Goal: Task Accomplishment & Management: Manage account settings

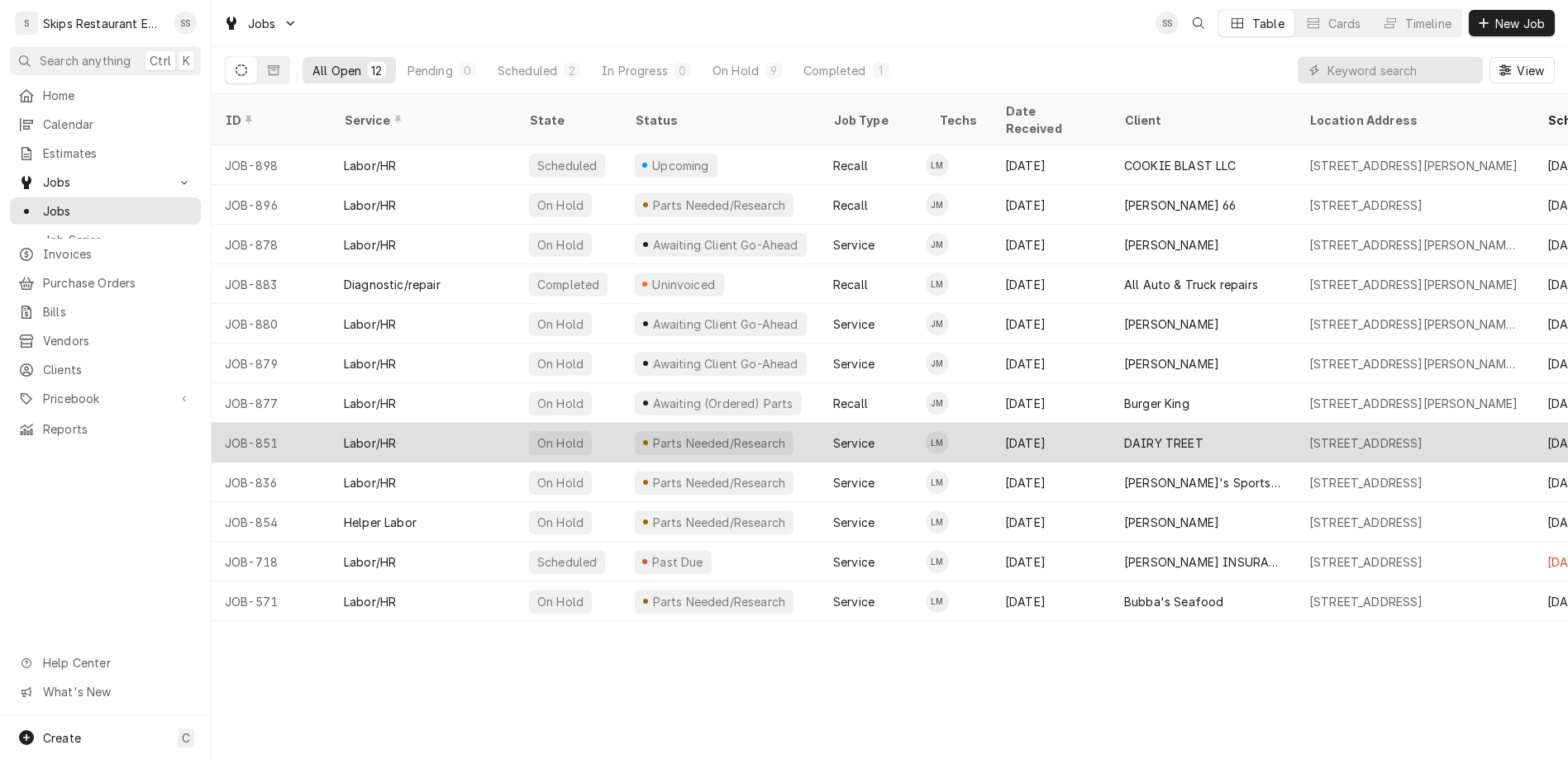
click at [1125, 435] on div "DAIRY TREET" at bounding box center [1164, 444] width 80 height 18
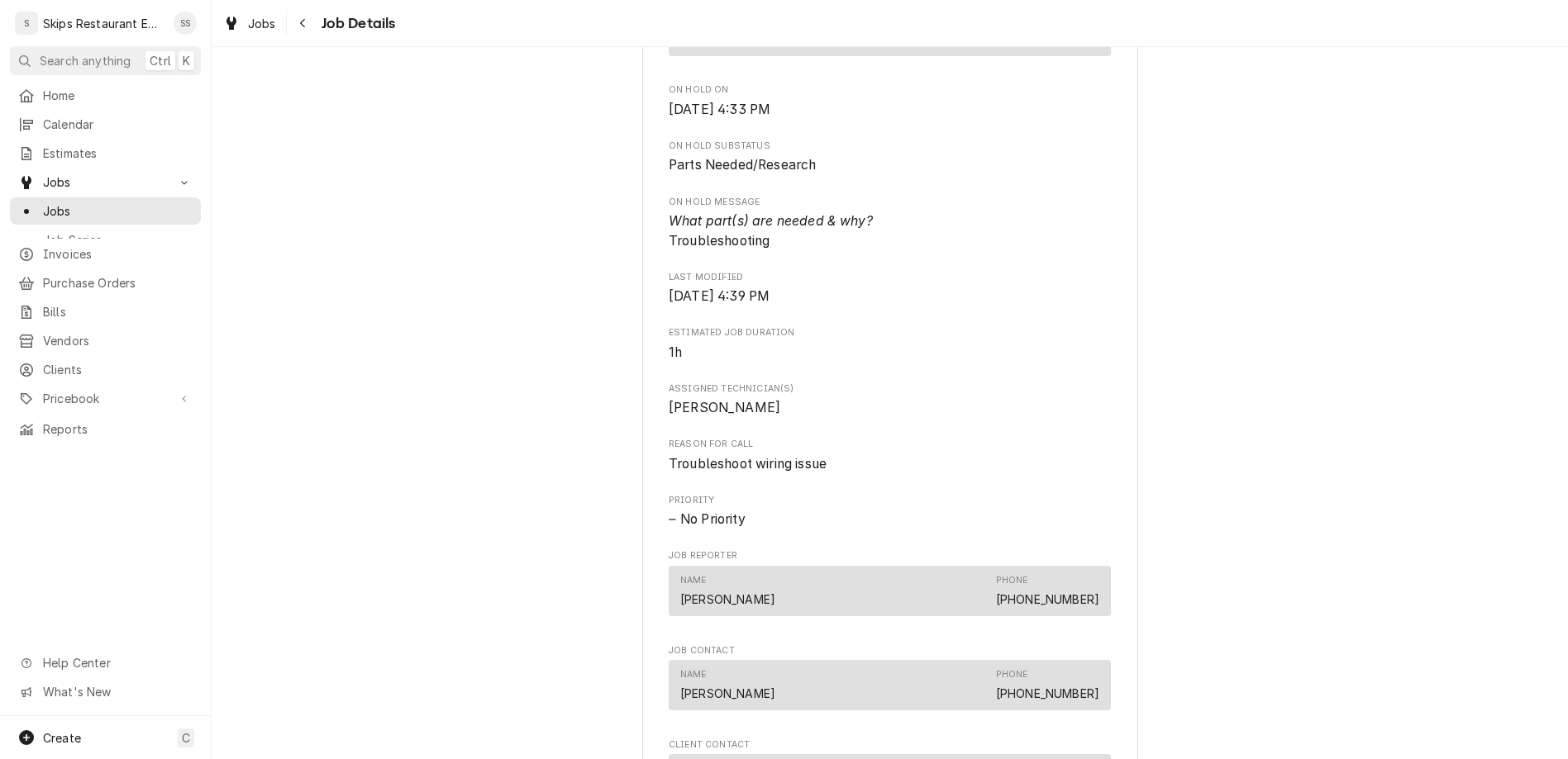
scroll to position [902, 0]
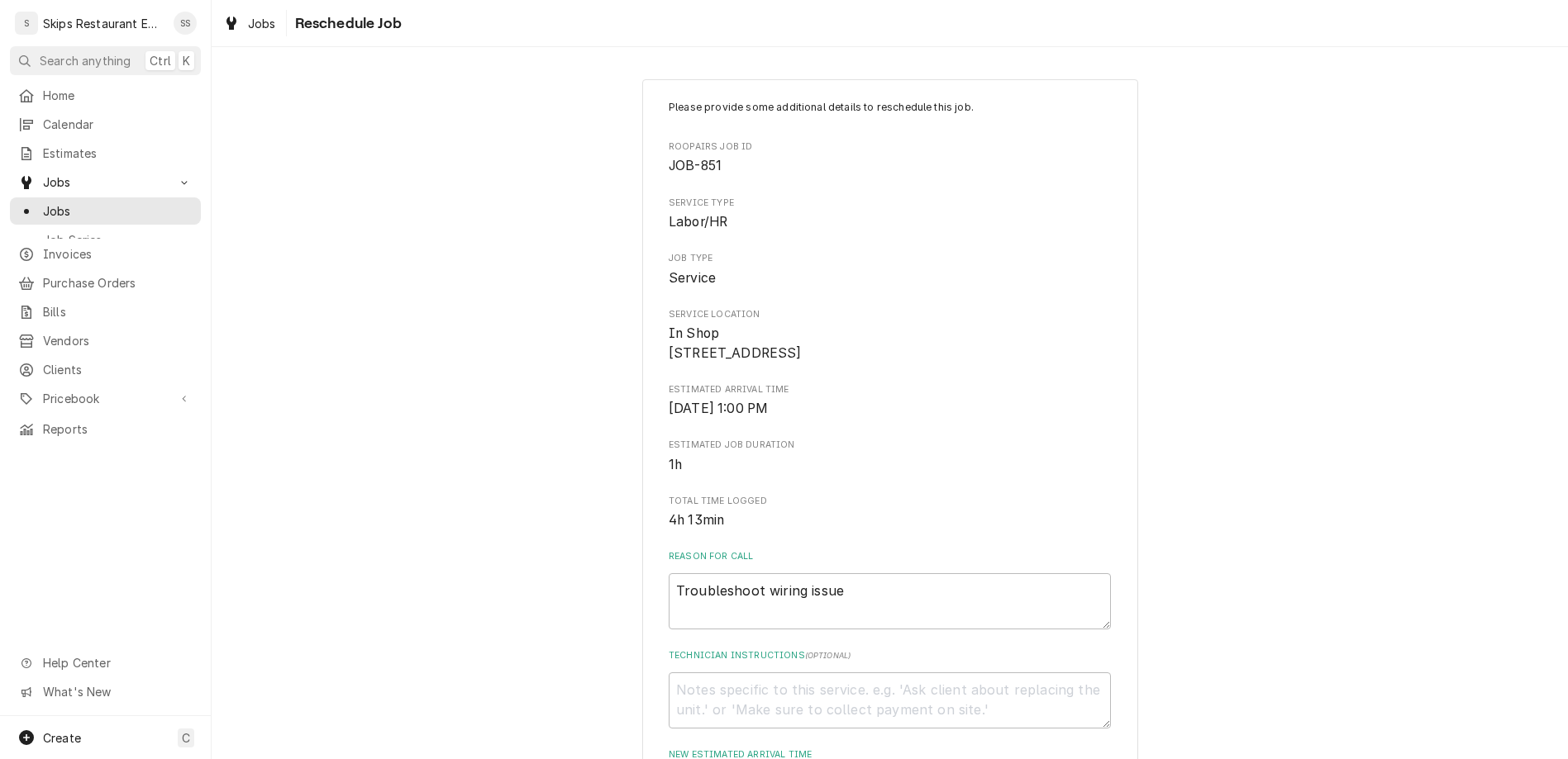
type input "2025-09-06"
type textarea "x"
select select "08:30:00"
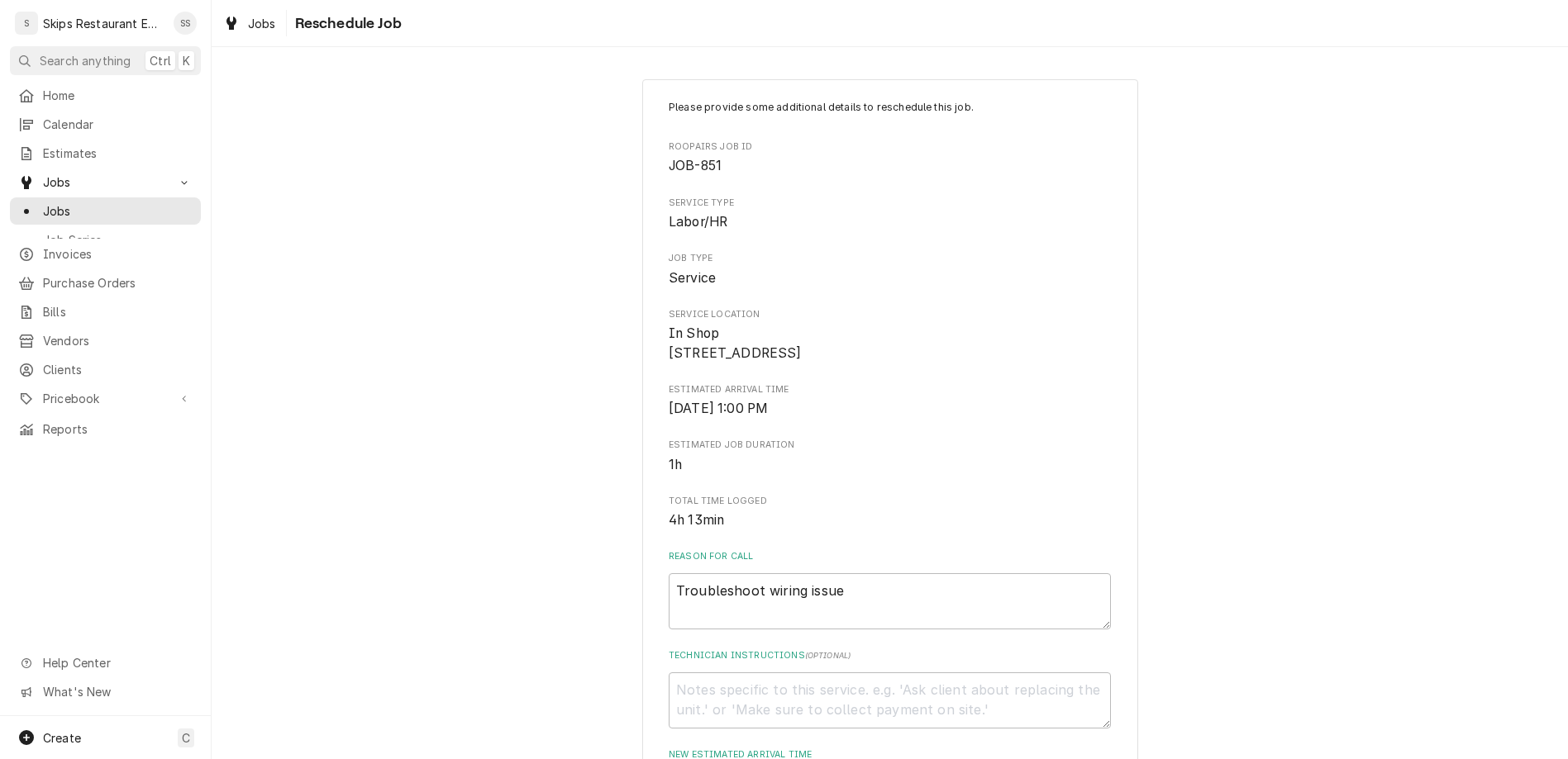
click option "8:30 AM" at bounding box center [0, 0] width 0 height 0
type textarea "x"
type input "2"
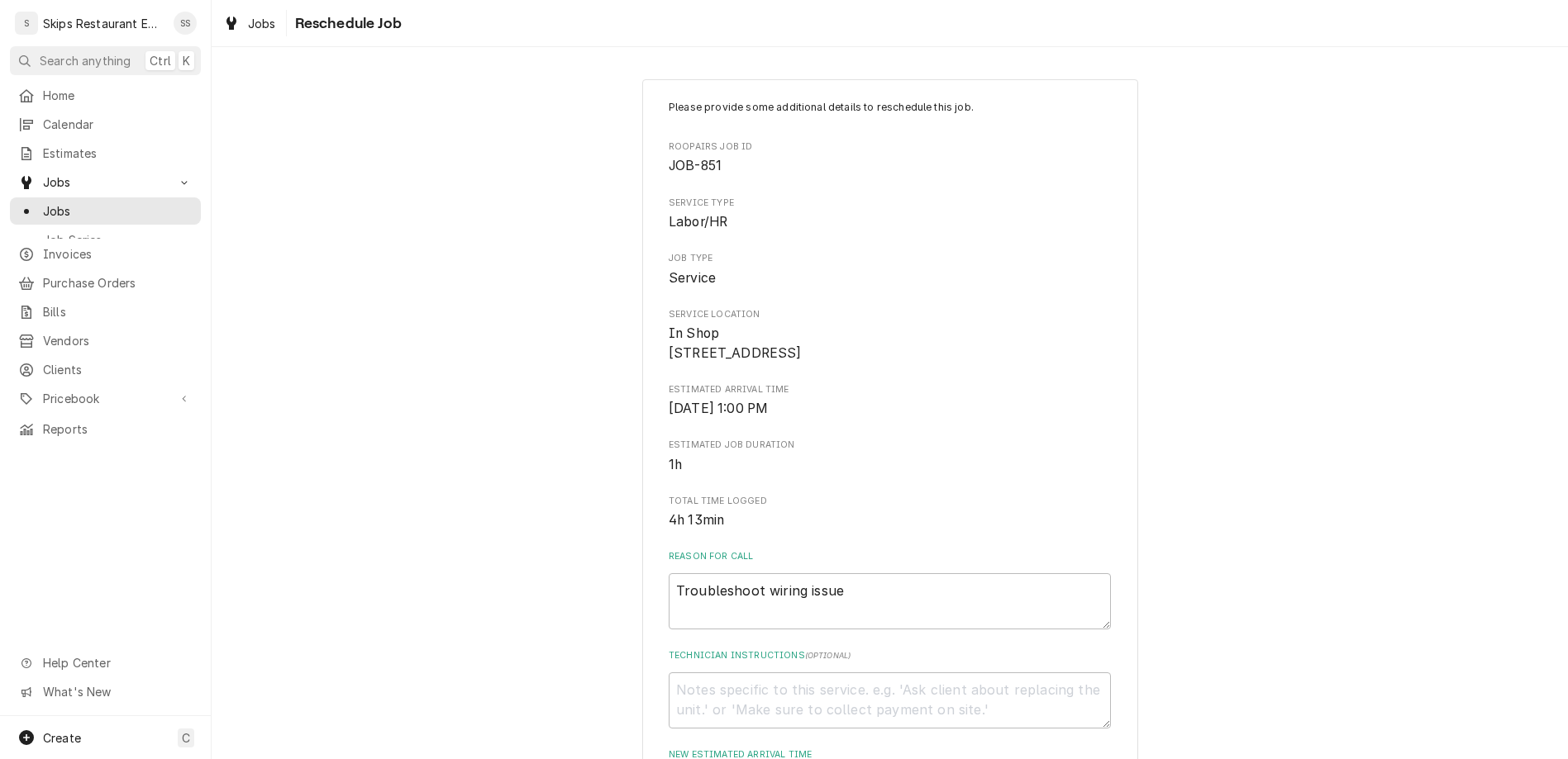
scroll to position [173, 0]
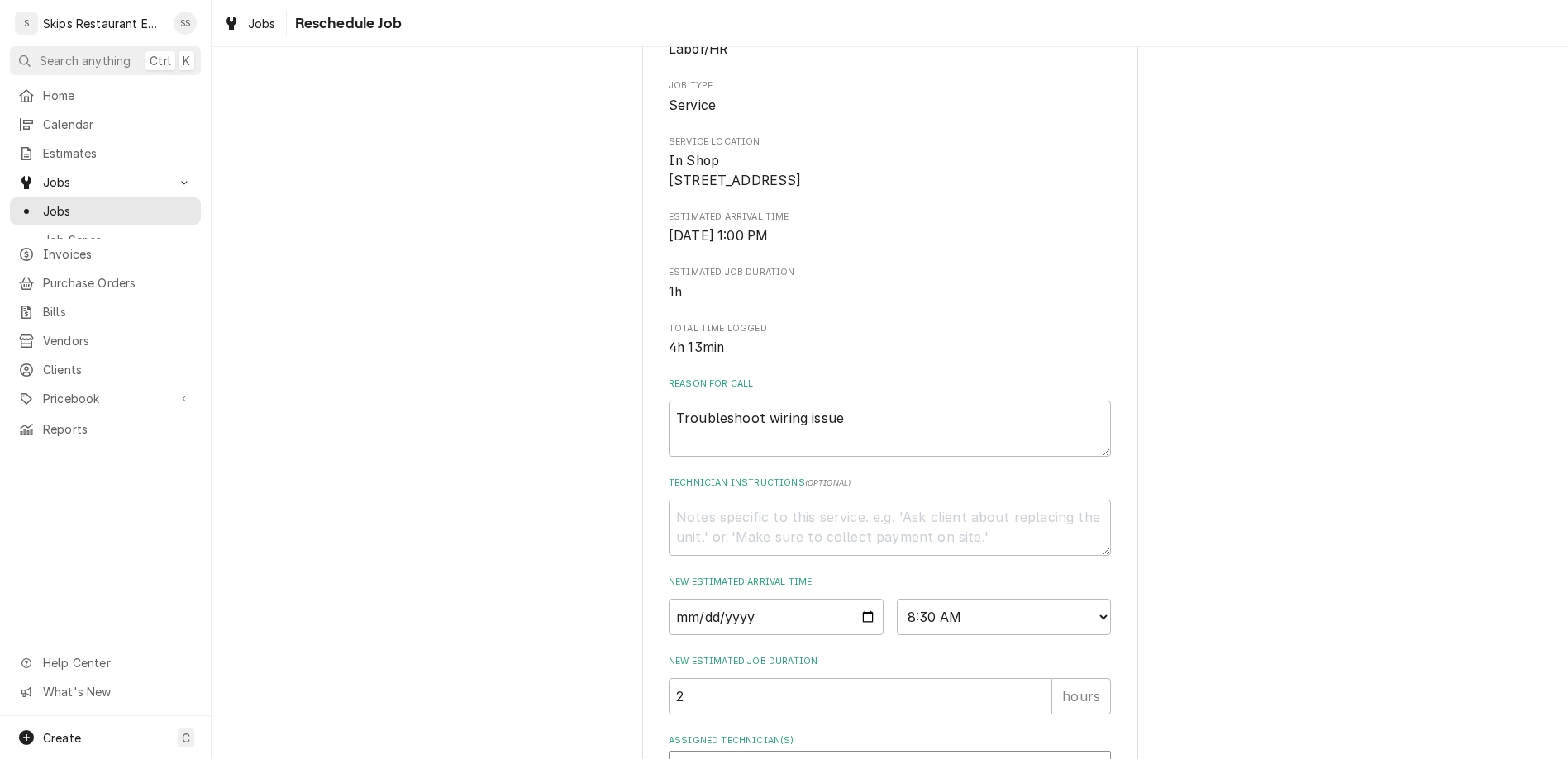
type textarea "x"
type textarea "C"
type textarea "x"
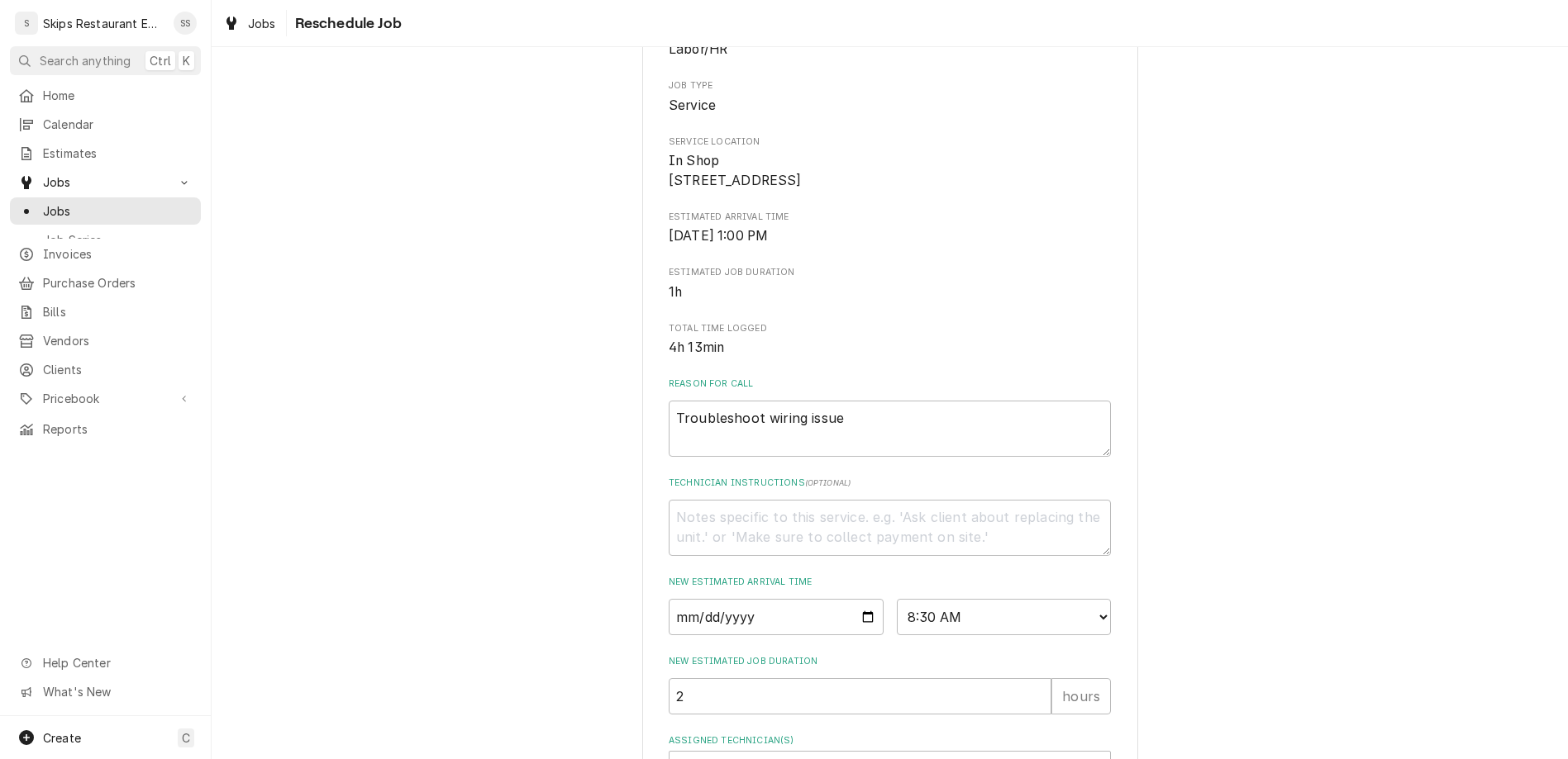
type textarea "CU"
type textarea "x"
type textarea "CUZ"
type textarea "x"
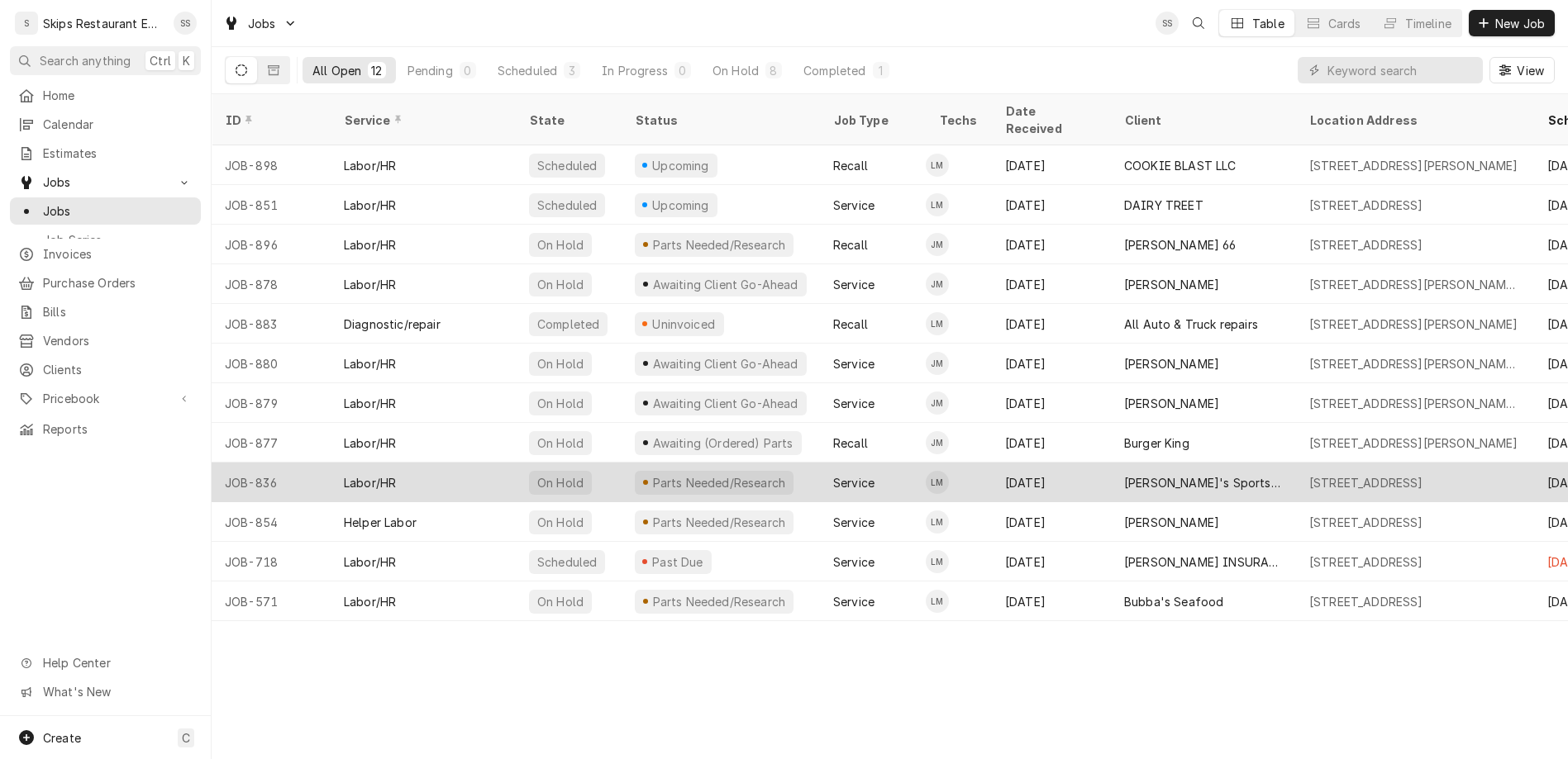
click at [1125, 474] on div "[PERSON_NAME]'s Sports Bar" at bounding box center [1204, 483] width 159 height 18
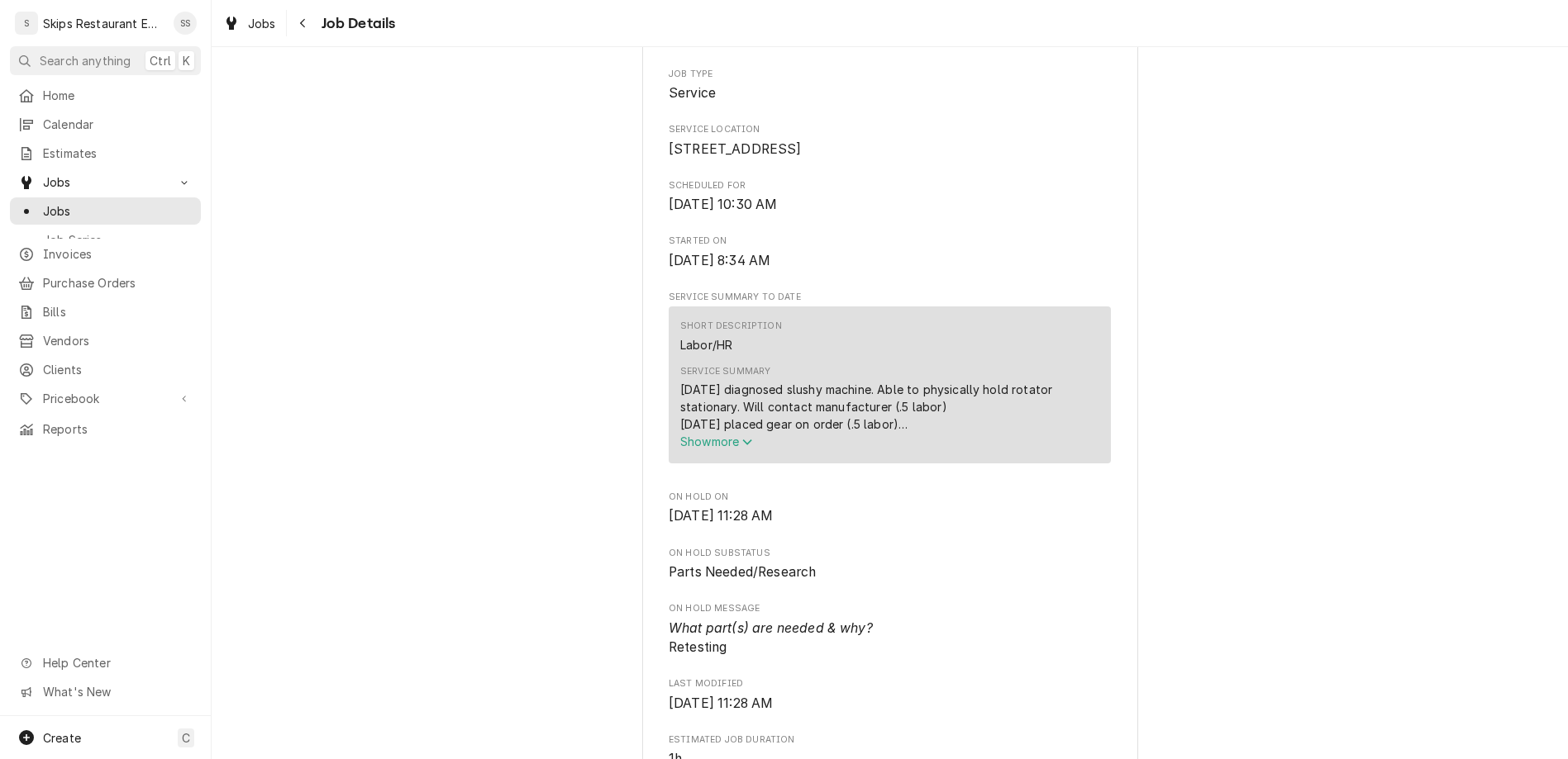
scroll to position [774, 0]
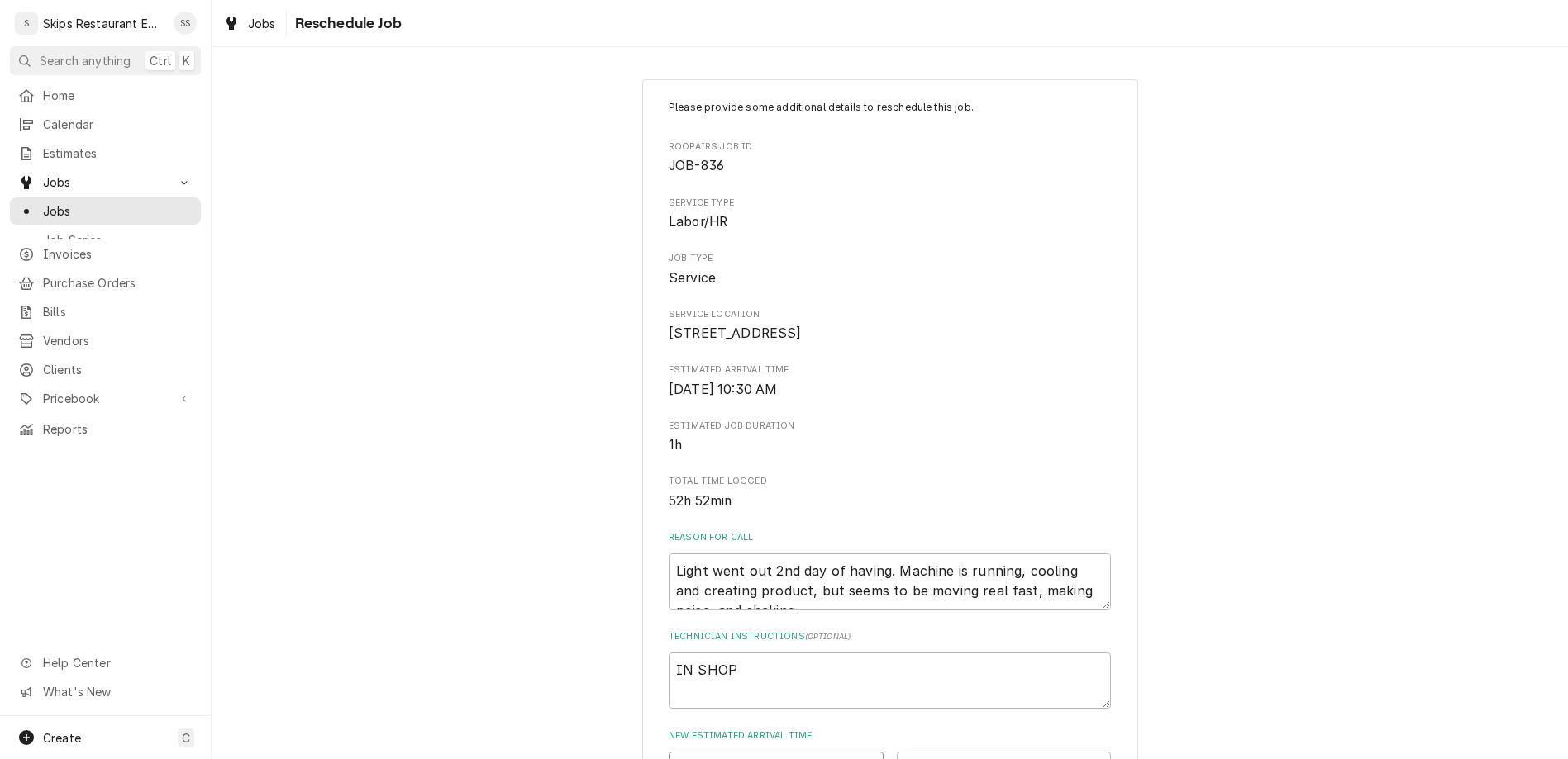
click at [837, 752] on input "Date" at bounding box center [776, 770] width 215 height 36
type input "2025-09-06"
type textarea "x"
click at [897, 752] on select "AM / PM 6:00 AM 6:15 AM 6:30 AM 6:45 AM 7:00 AM 7:15 AM 7:30 AM 7:45 AM 8:00 AM…" at bounding box center [1004, 770] width 215 height 36
select select "11:00:00"
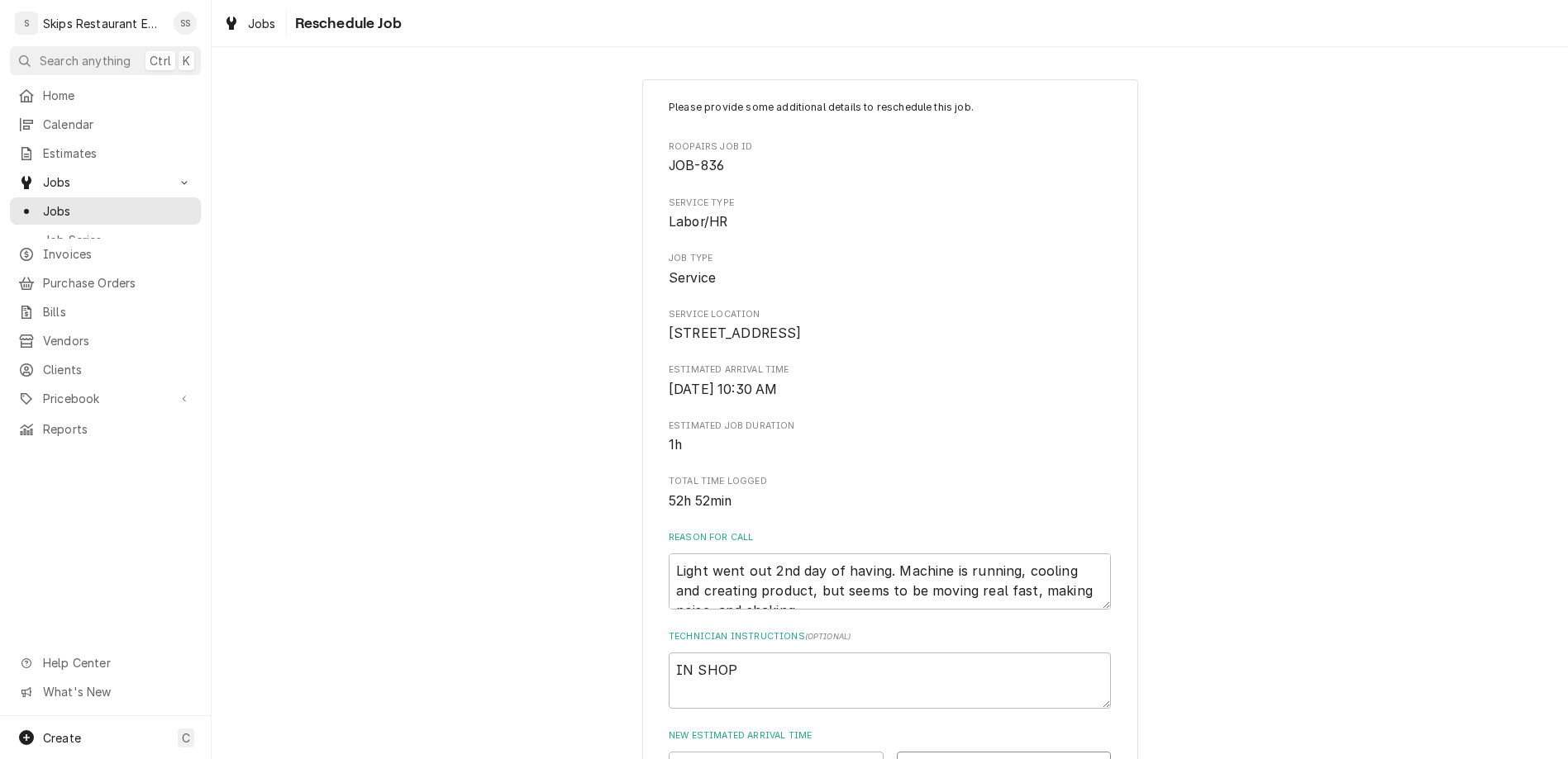
click option "11:00 AM" at bounding box center [0, 0] width 0 height 0
type textarea "x"
type input "1"
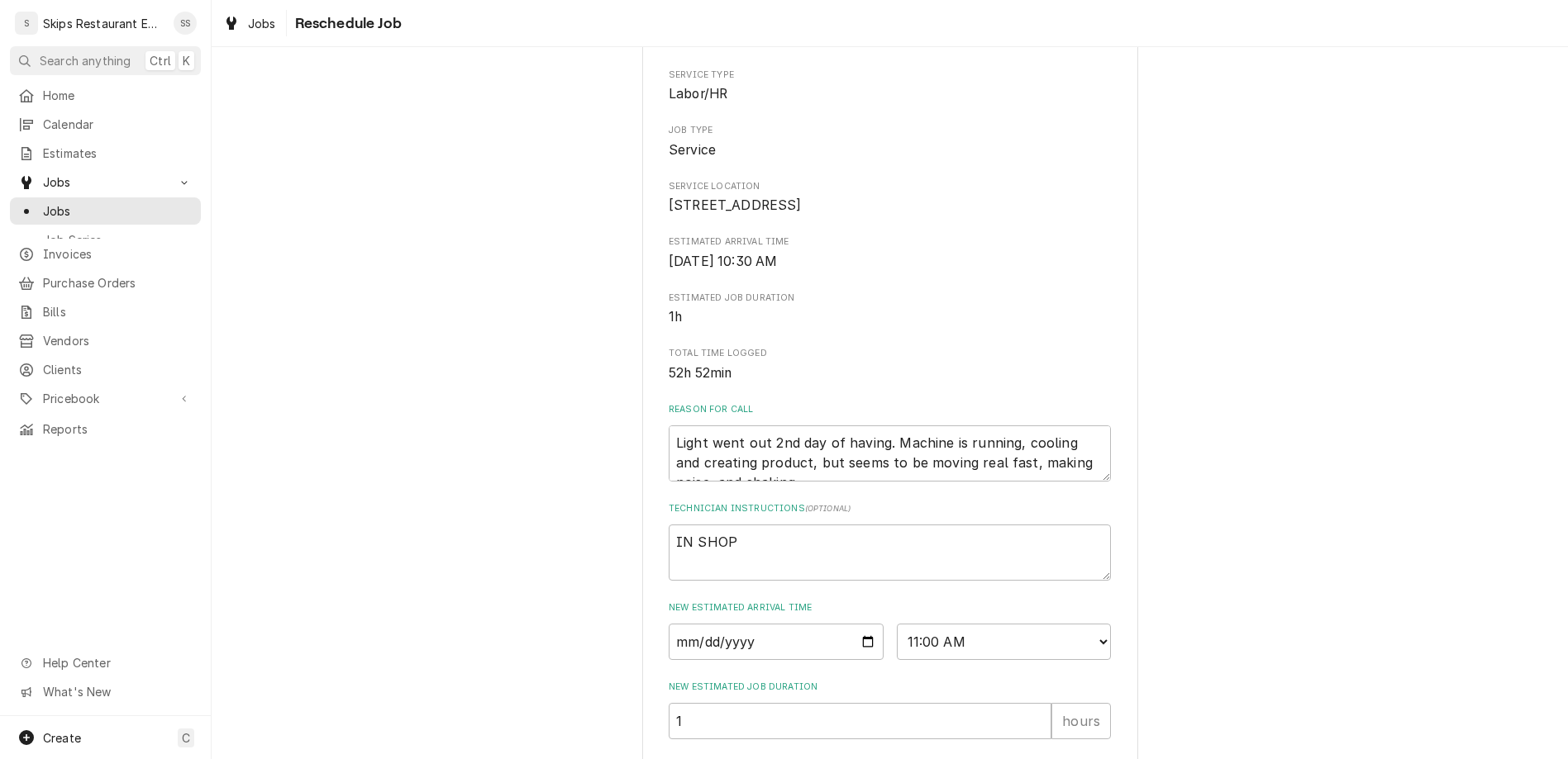
scroll to position [129, 0]
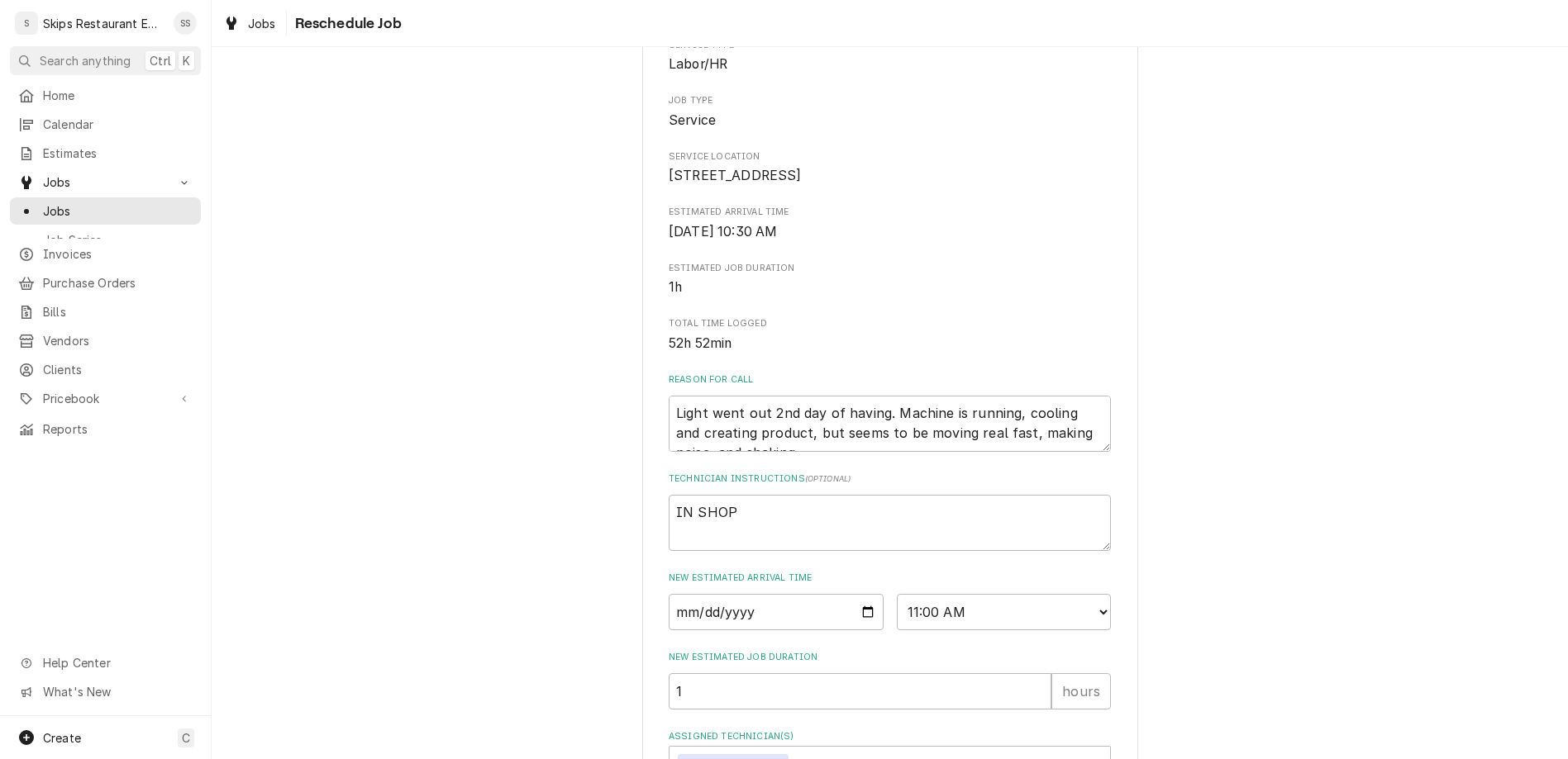
type textarea "x"
type textarea "p"
type textarea "x"
type textarea "pa"
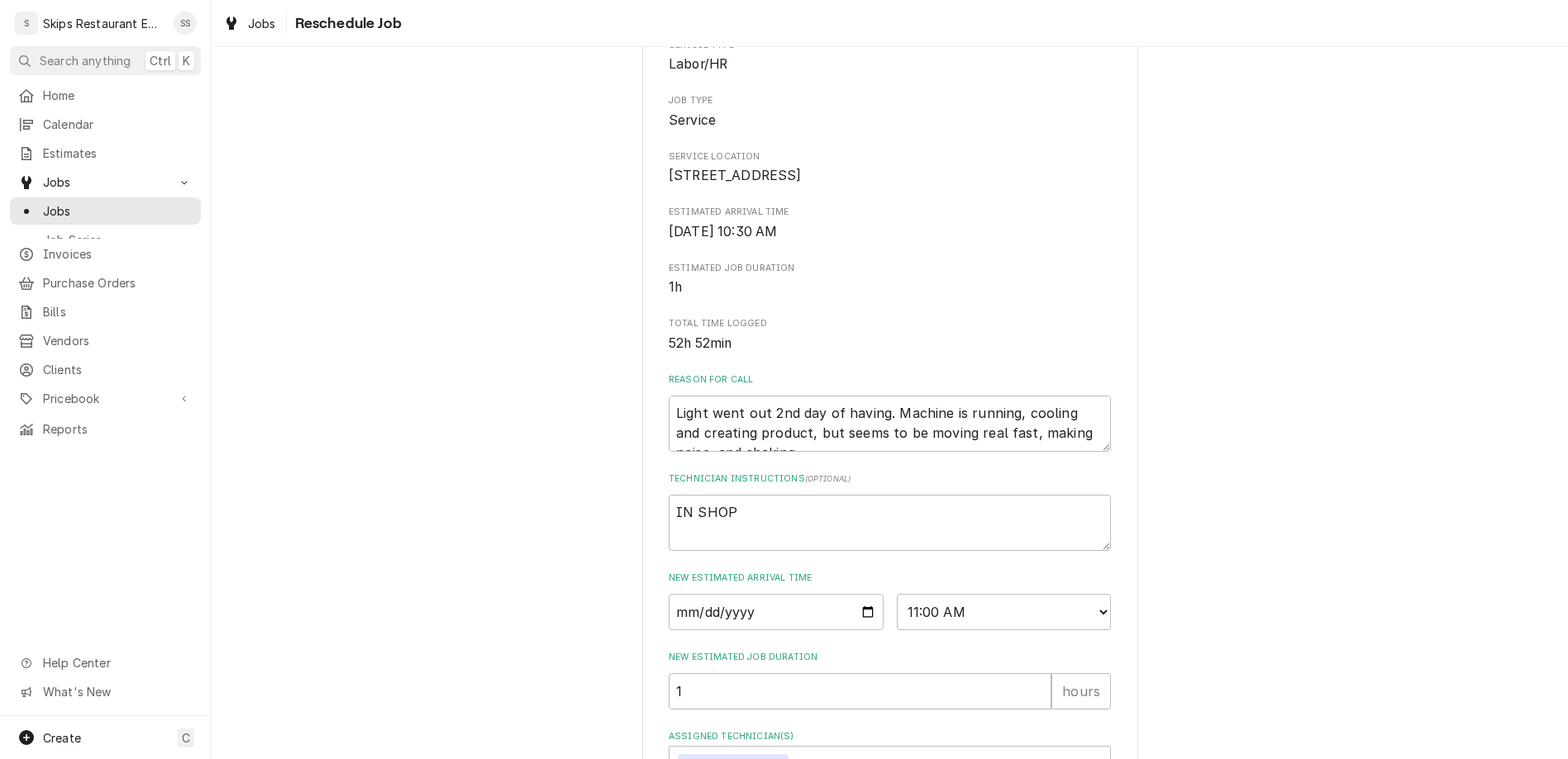
type textarea "x"
type textarea "par"
type textarea "x"
type textarea "part"
type textarea "x"
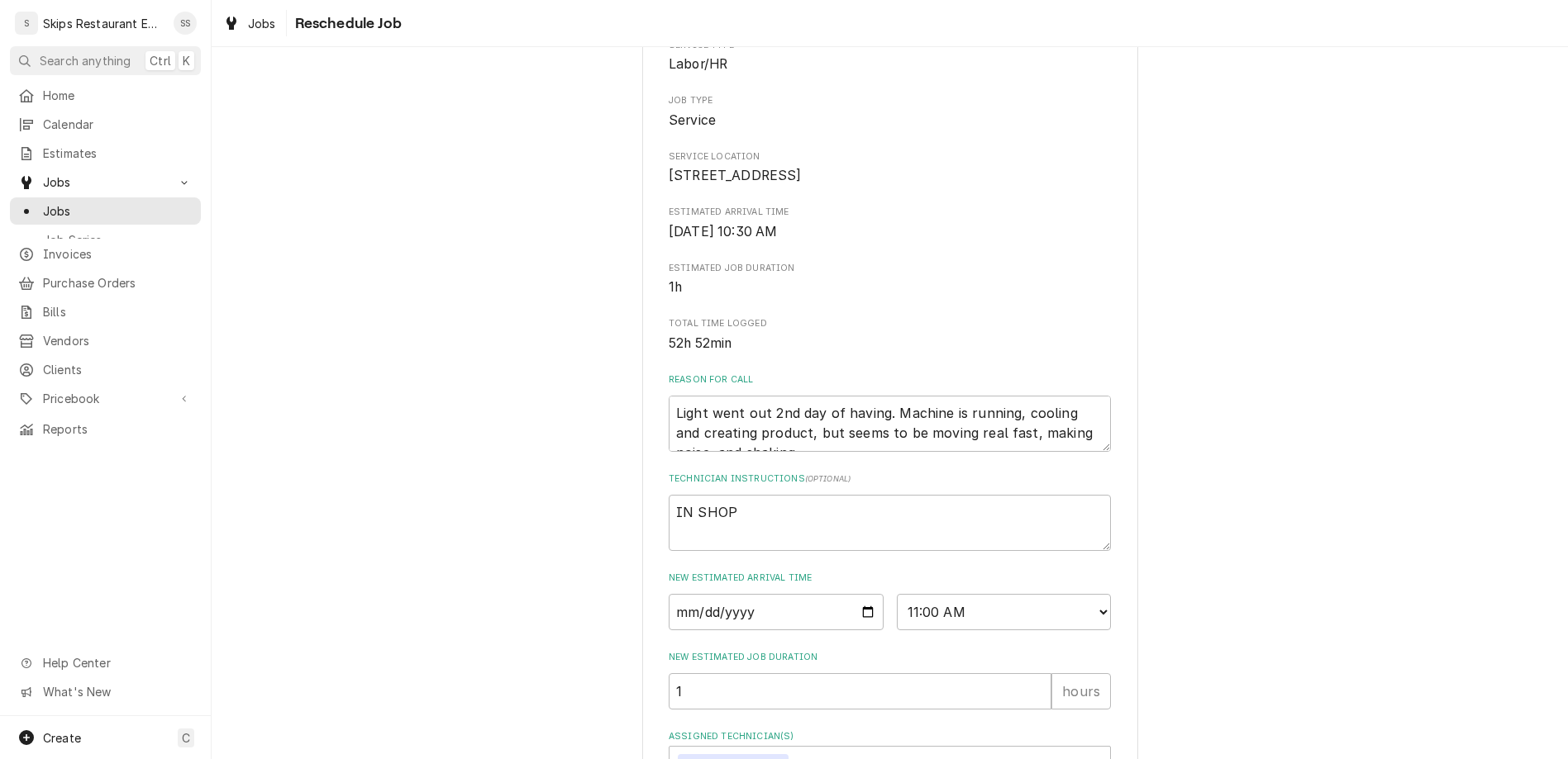
type textarea "part"
type textarea "x"
type textarea "part a"
type textarea "x"
type textarea "part ar"
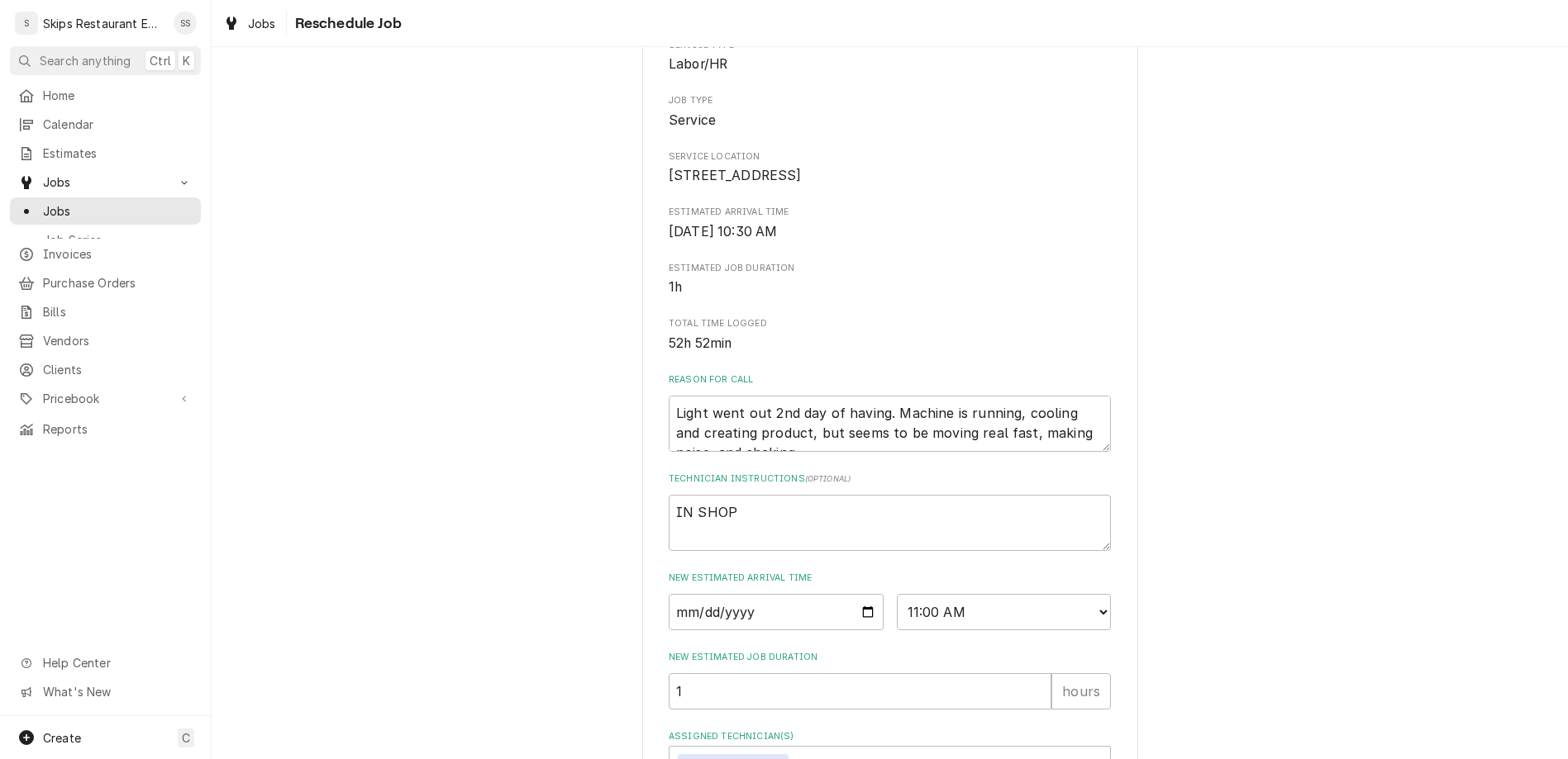
type textarea "x"
type textarea "part arr"
type textarea "x"
type textarea "part arri"
type textarea "x"
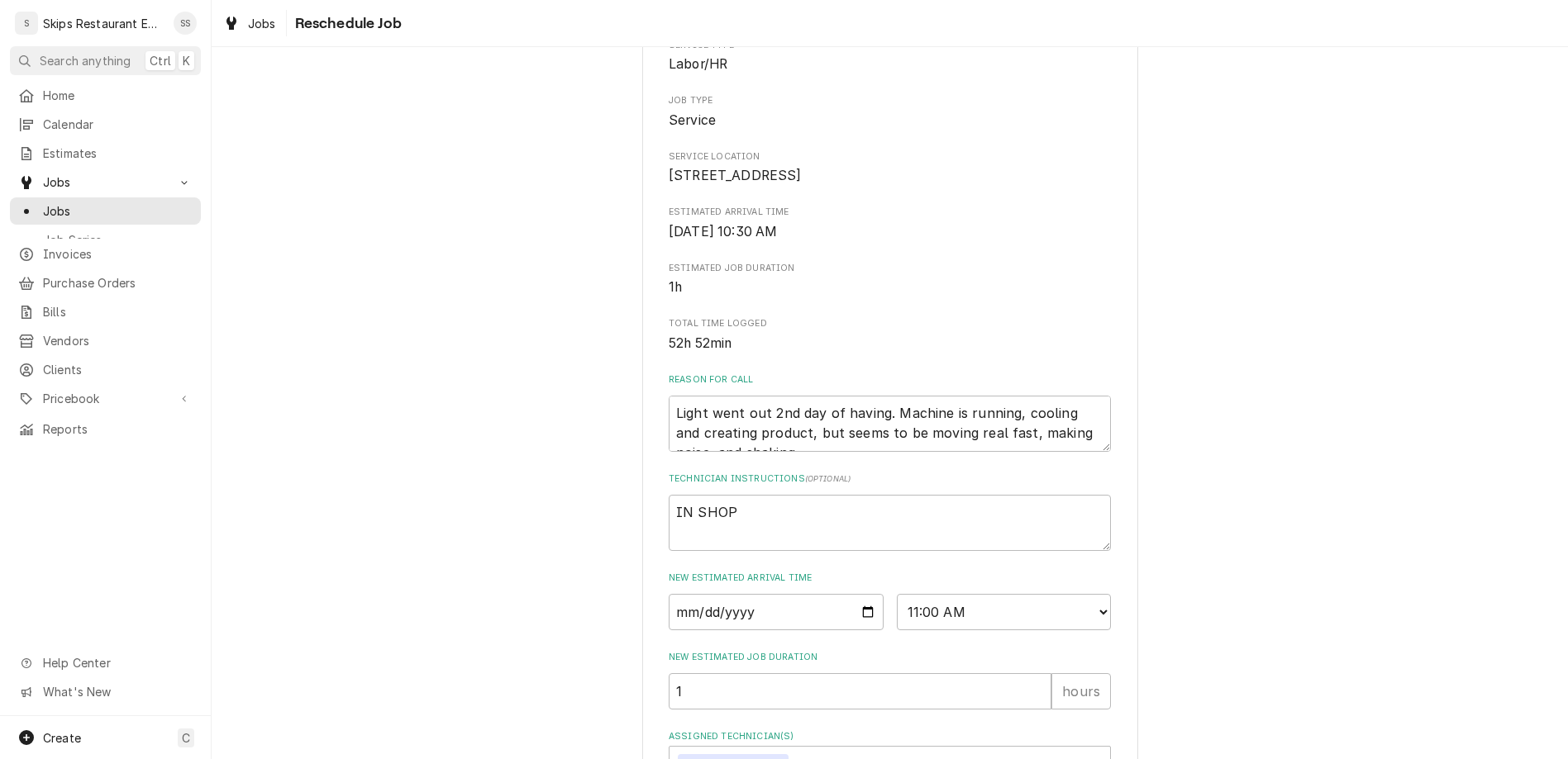
type textarea "part arriv"
type textarea "x"
type textarea "part arrive"
type textarea "x"
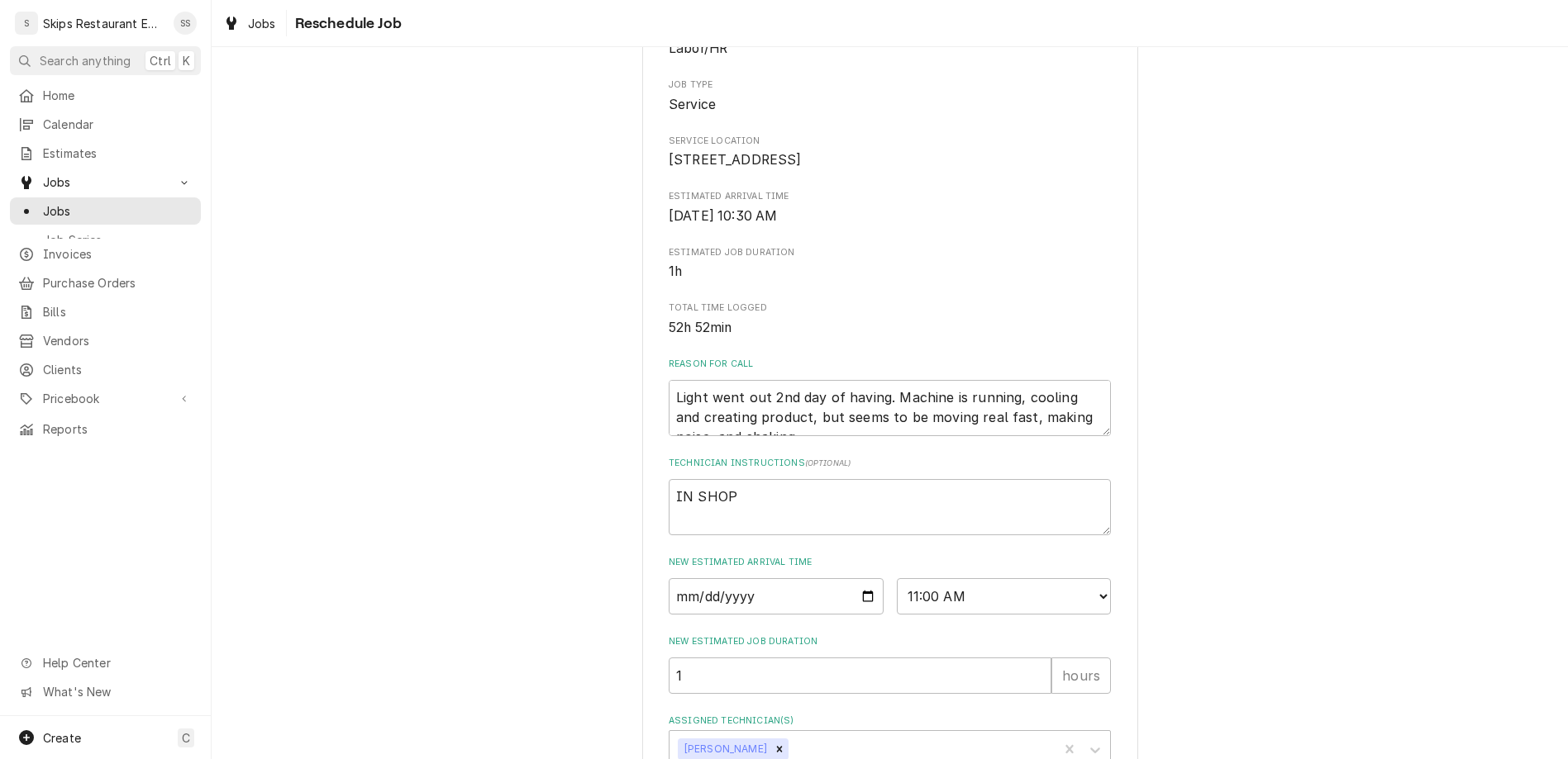
scroll to position [186, 0]
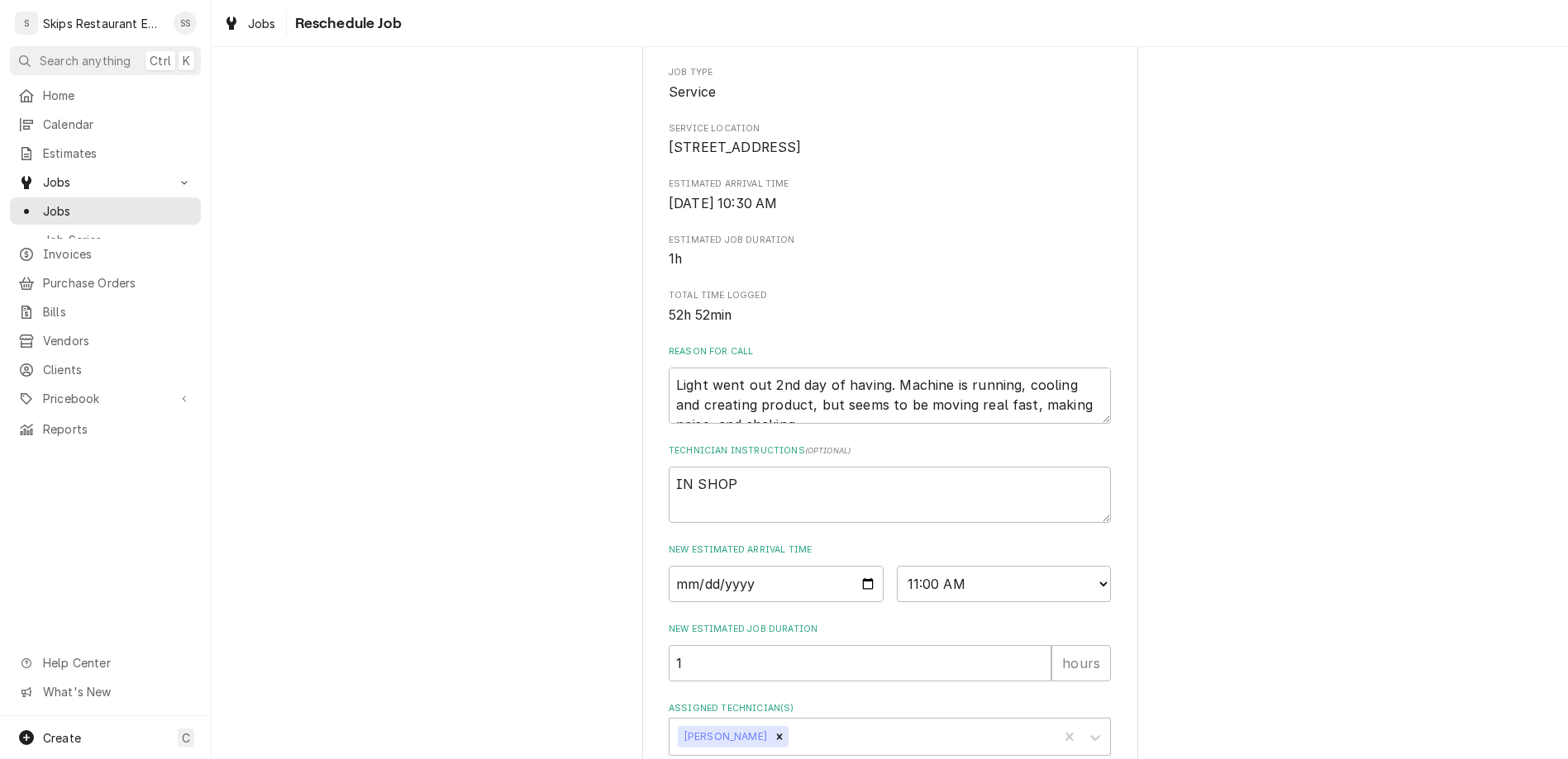
type textarea "part arrived"
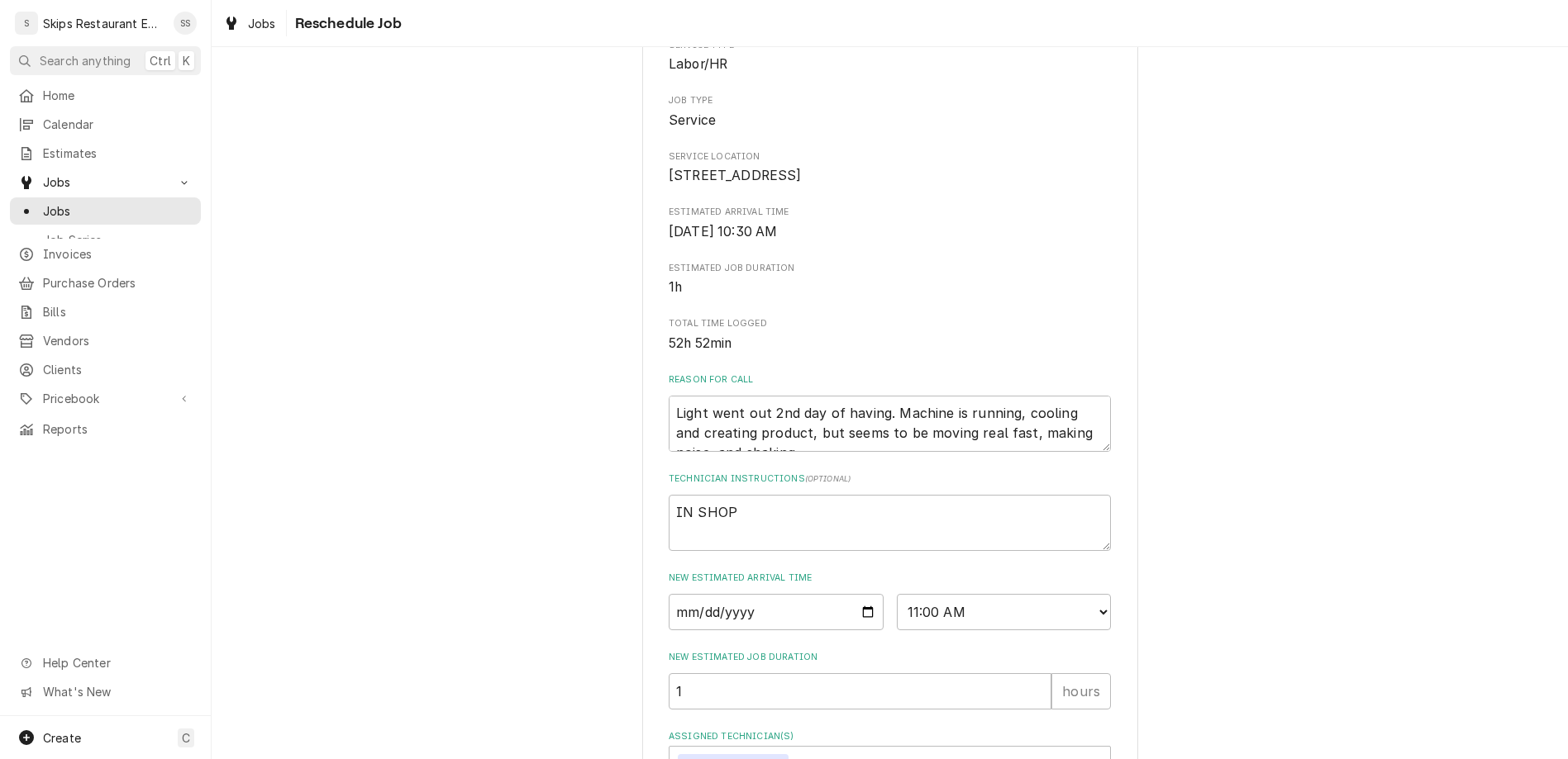
type textarea "x"
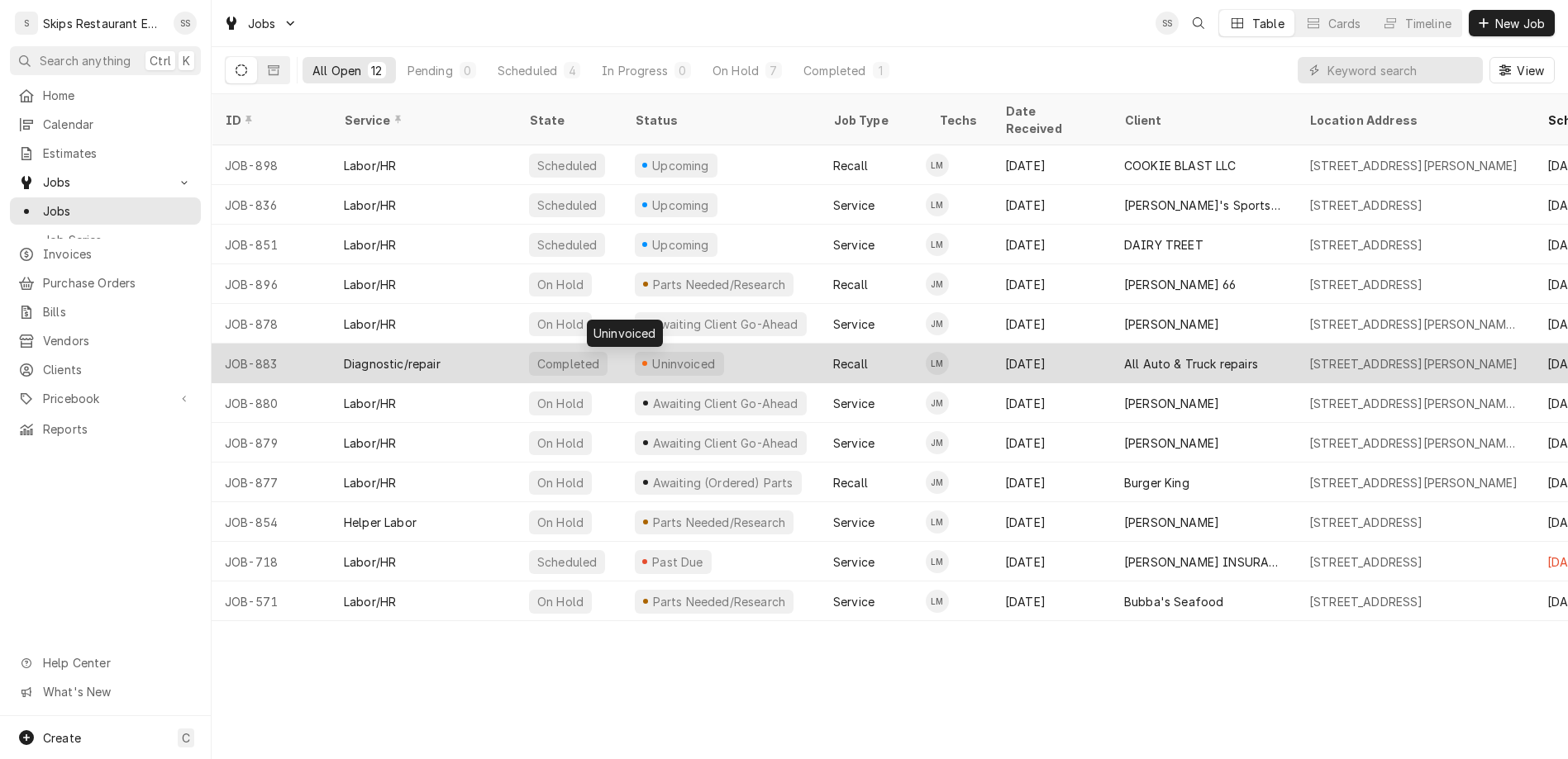
click at [650, 355] on div "Uninvoiced" at bounding box center [684, 364] width 67 height 18
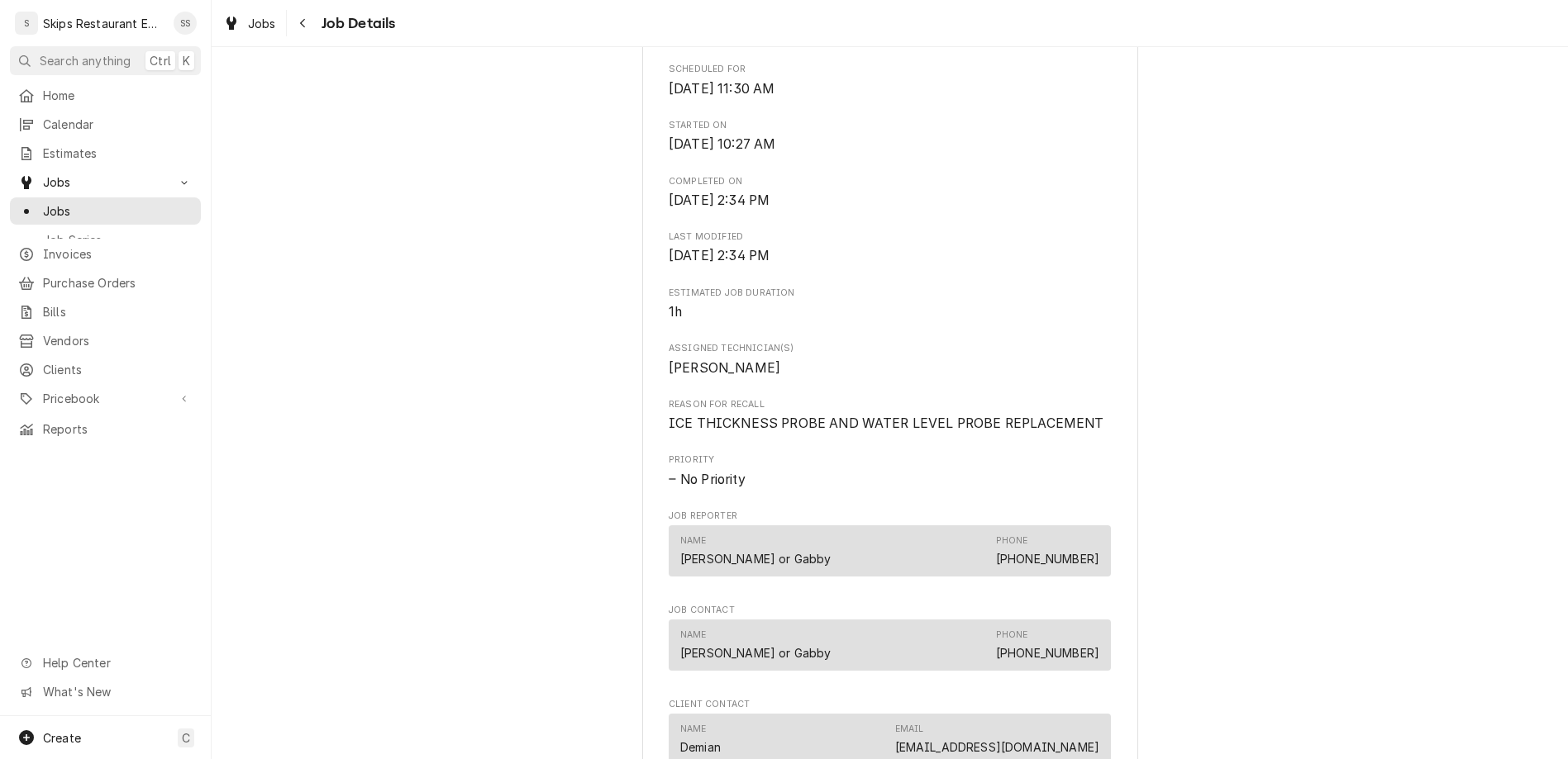
scroll to position [580, 0]
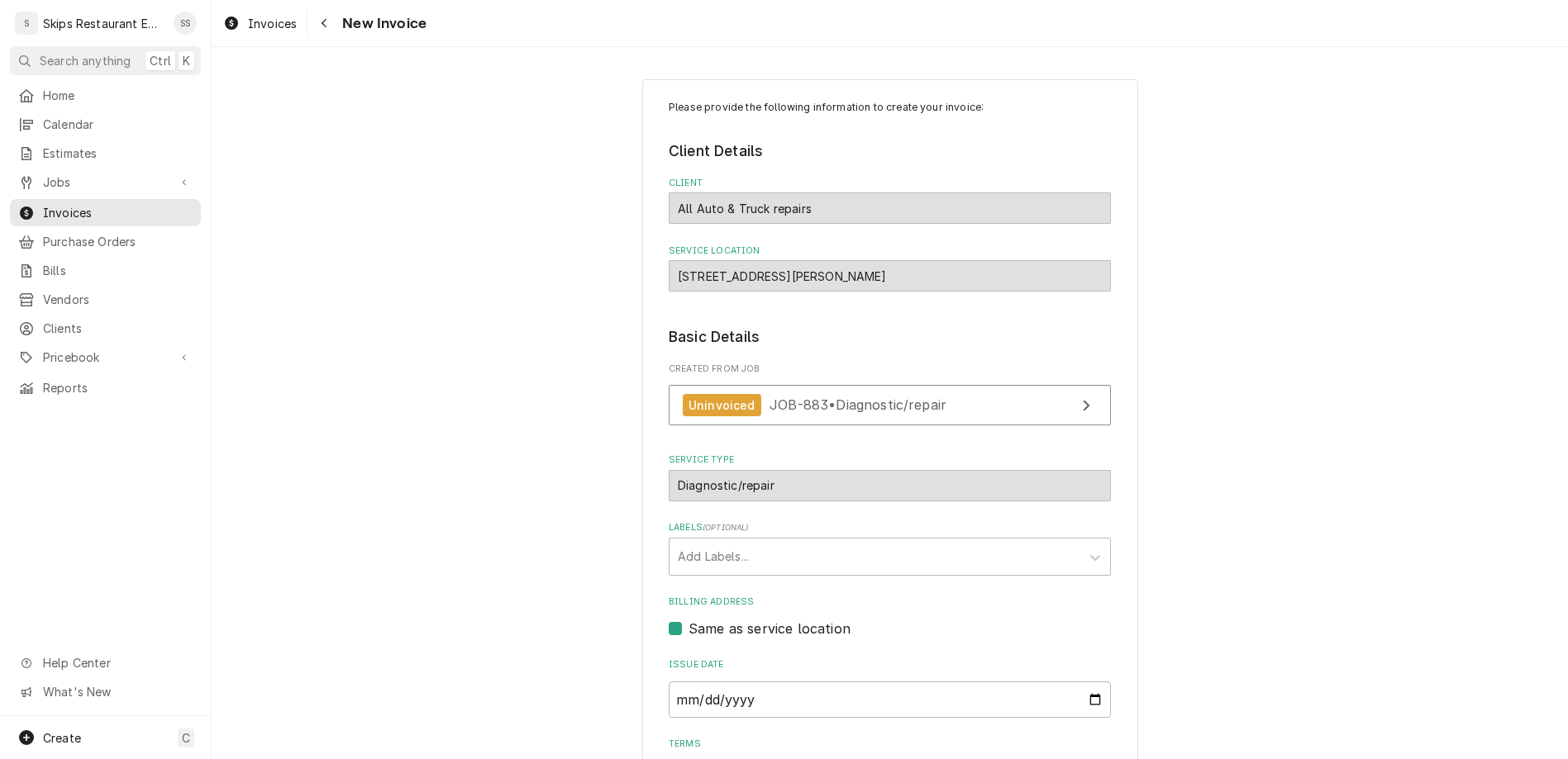
scroll to position [3, 0]
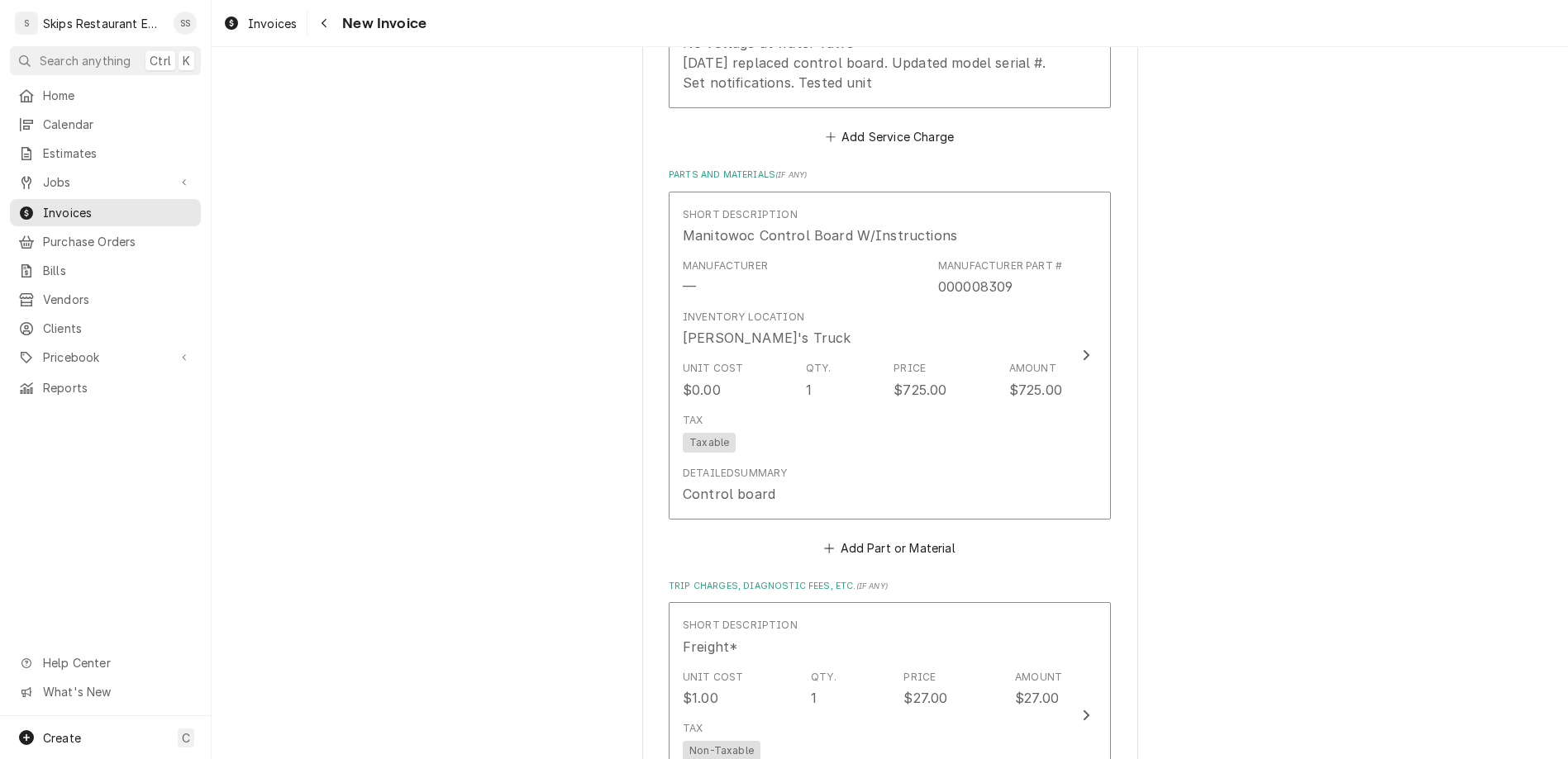
scroll to position [1421, 0]
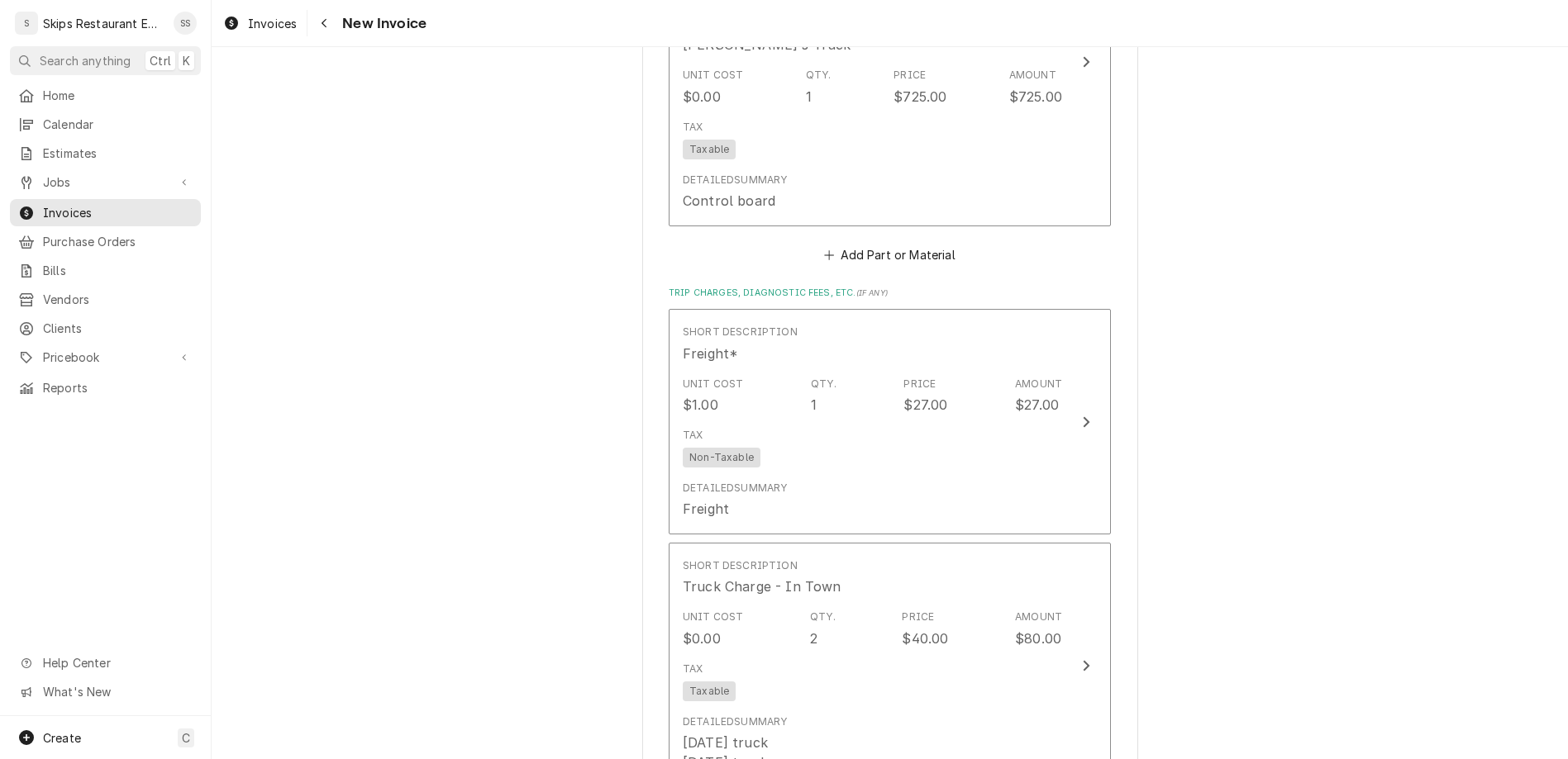
type textarea "x"
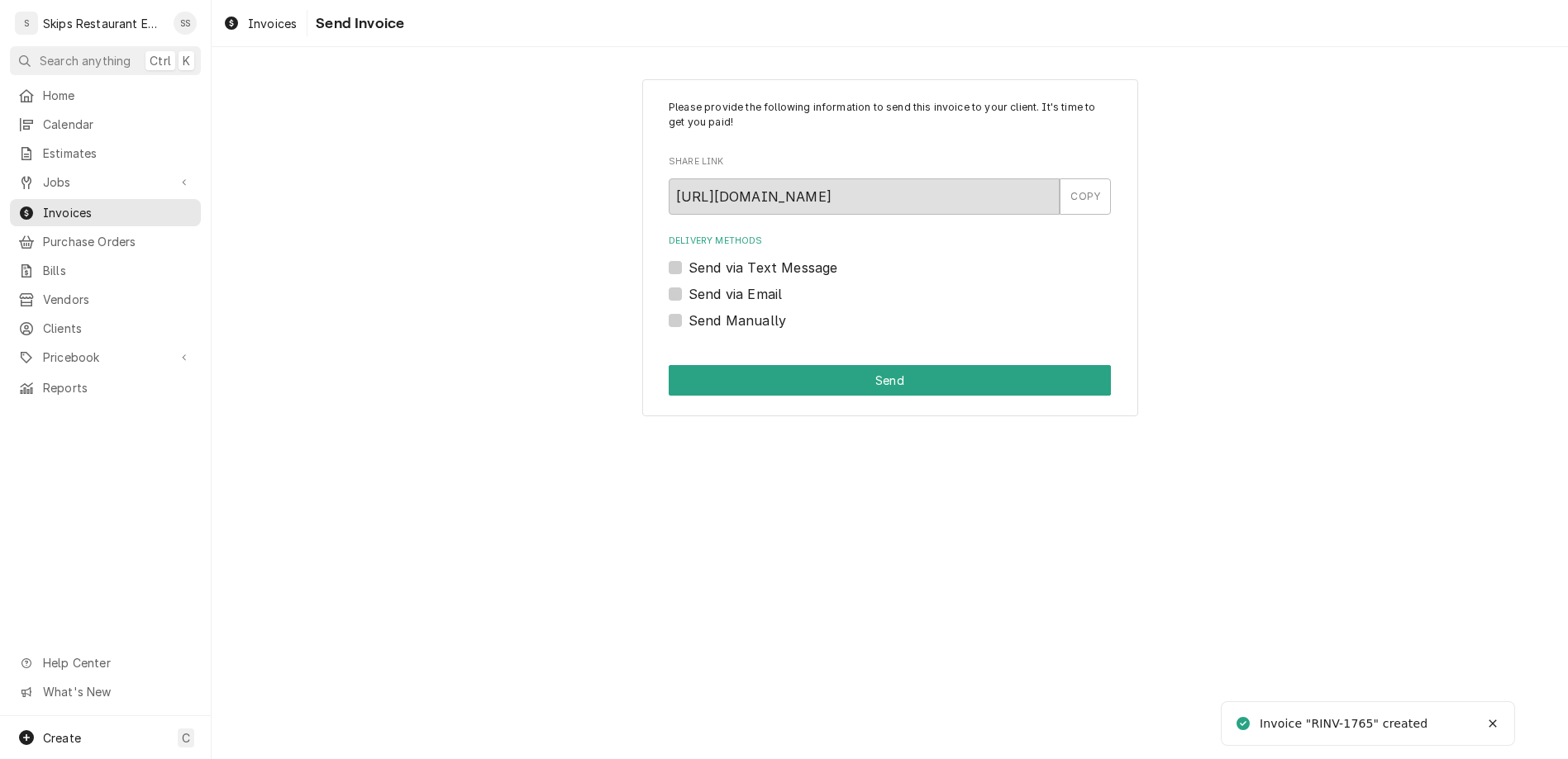
click at [701, 310] on label "Send Manually" at bounding box center [737, 320] width 97 height 20
click at [701, 310] on input "Send Manually" at bounding box center [910, 328] width 442 height 36
checkbox input "true"
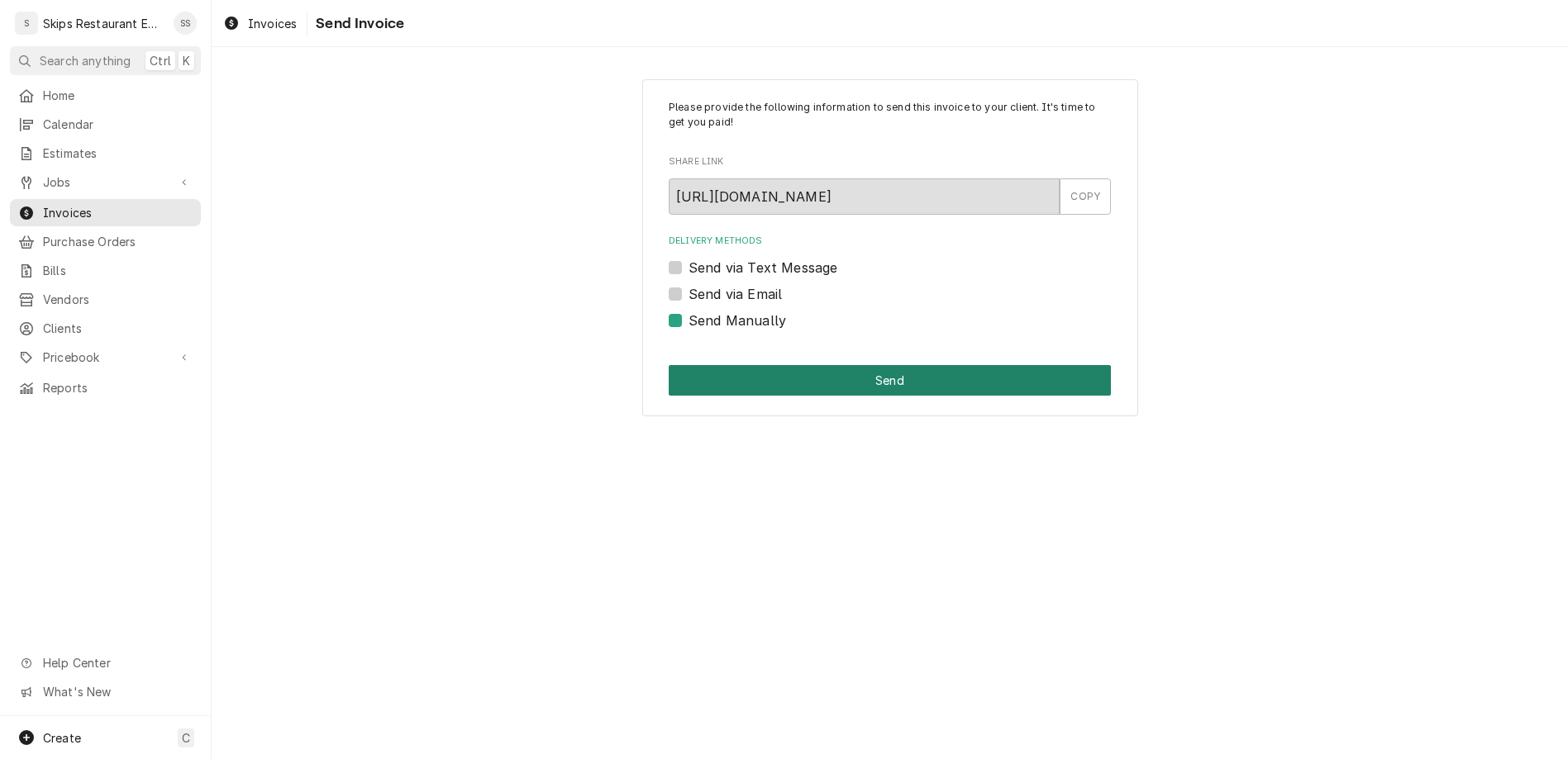
click at [849, 365] on button "Send" at bounding box center [890, 380] width 442 height 30
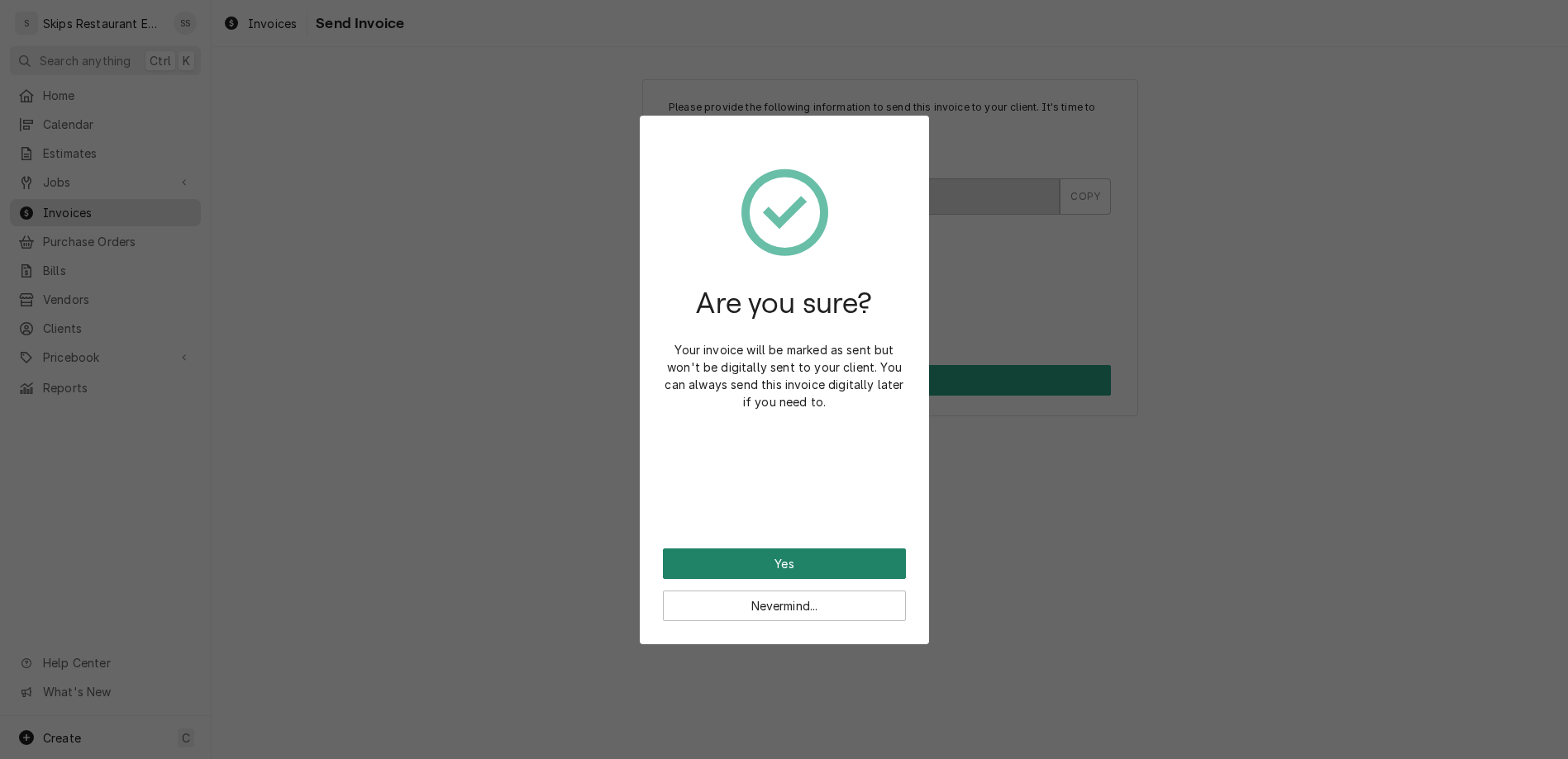
click at [795, 549] on button "Yes" at bounding box center [784, 564] width 243 height 30
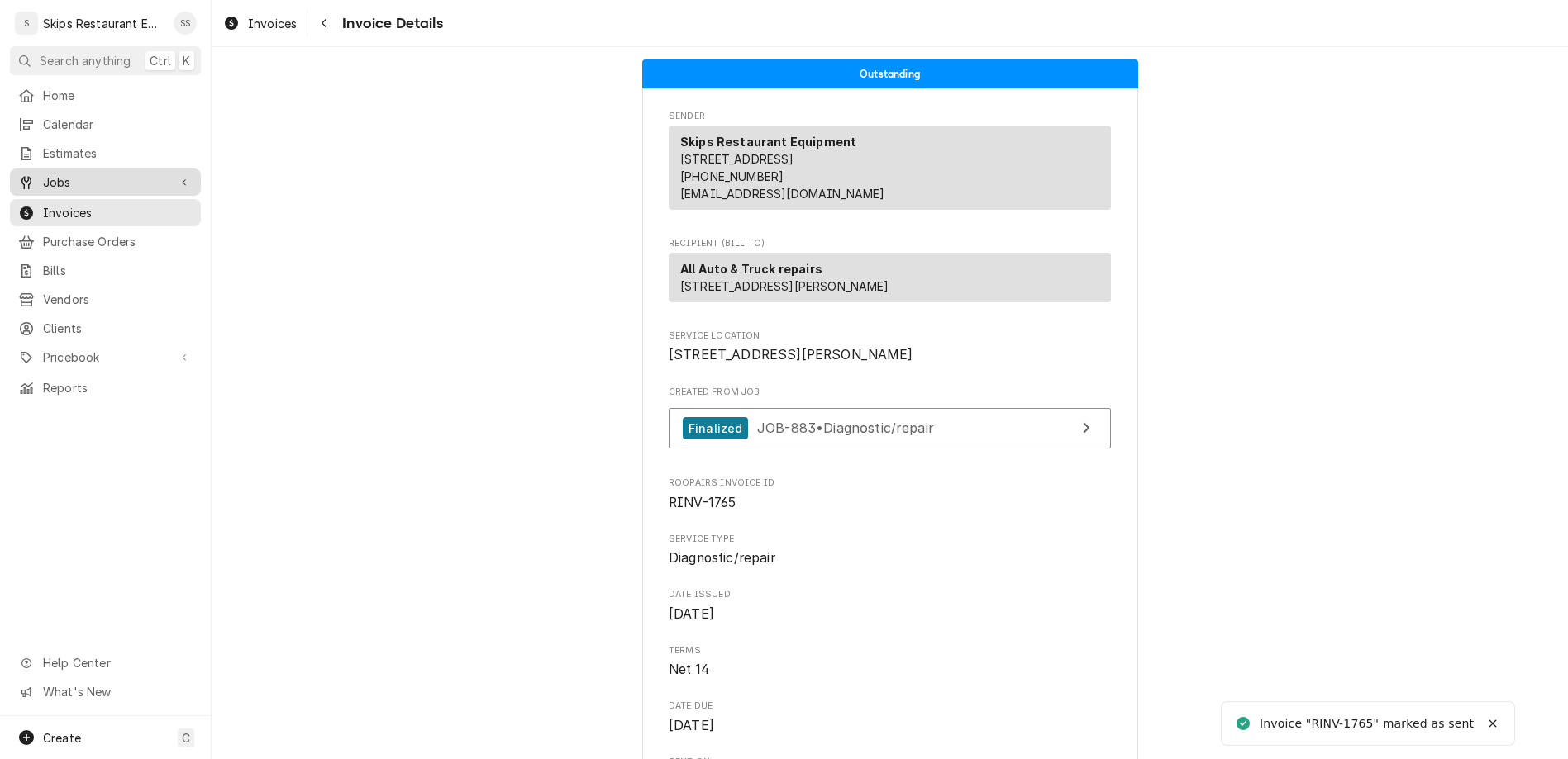
click at [57, 172] on div "Jobs" at bounding box center [105, 182] width 185 height 21
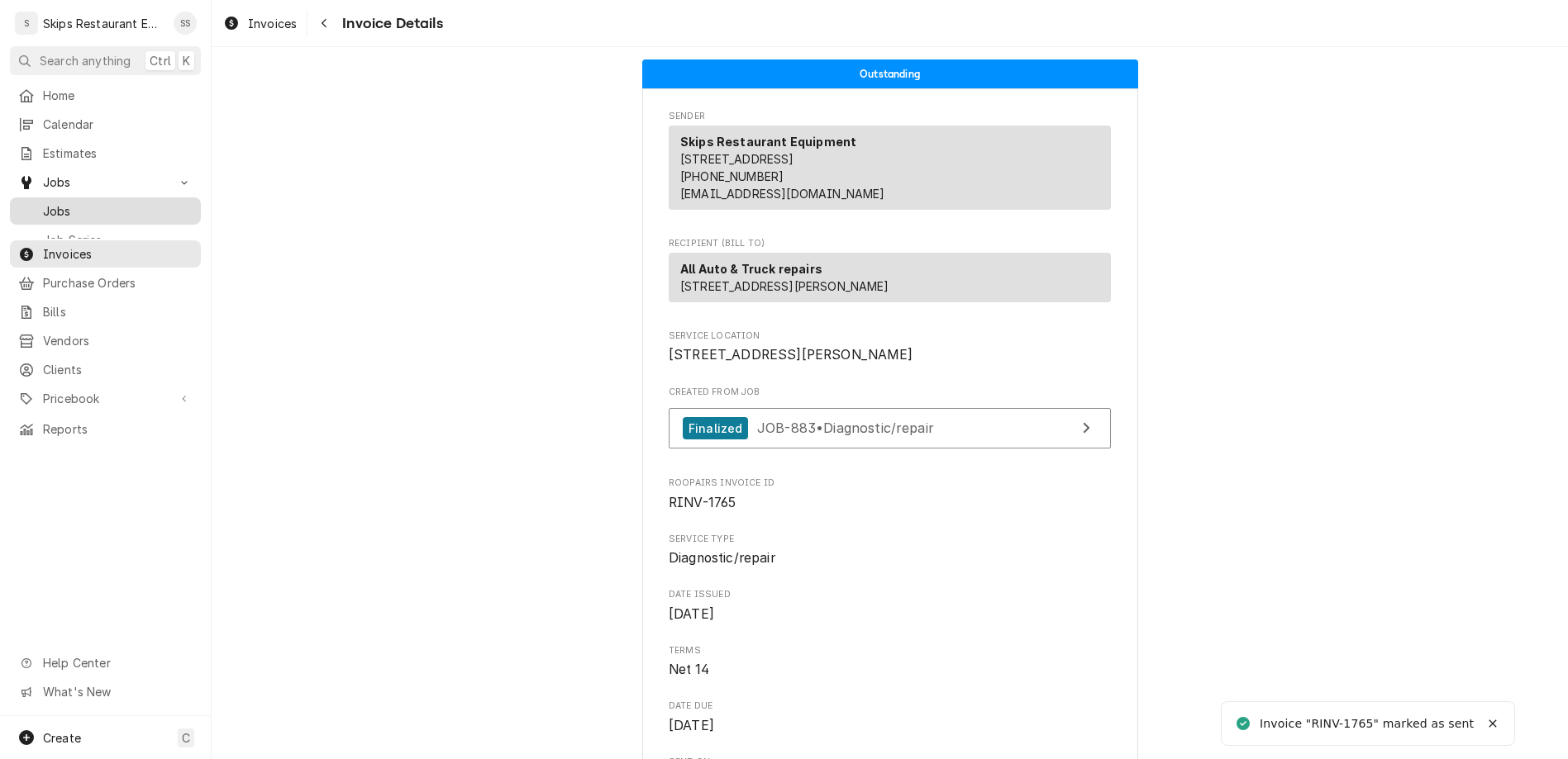
click at [48, 202] on span "Jobs" at bounding box center [118, 211] width 149 height 18
